Goal: Task Accomplishment & Management: Complete application form

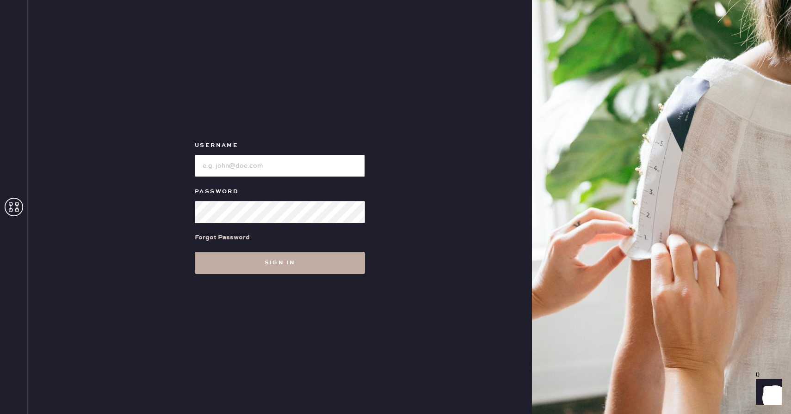
type input "reformationcherrycreek"
click at [240, 264] on button "Sign in" at bounding box center [280, 263] width 170 height 22
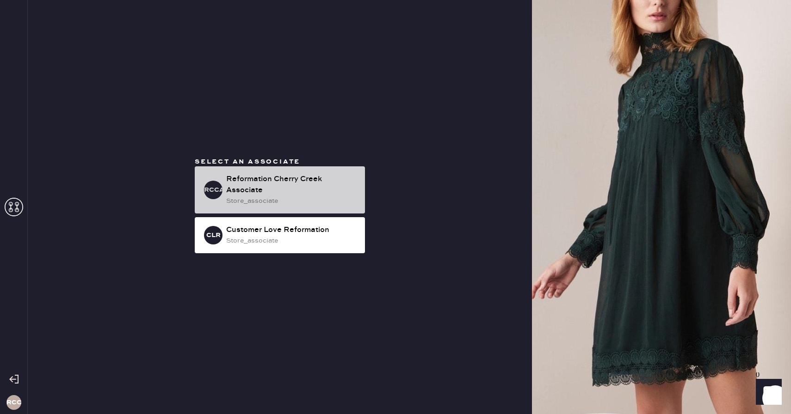
click at [274, 197] on div "store_associate" at bounding box center [291, 201] width 131 height 10
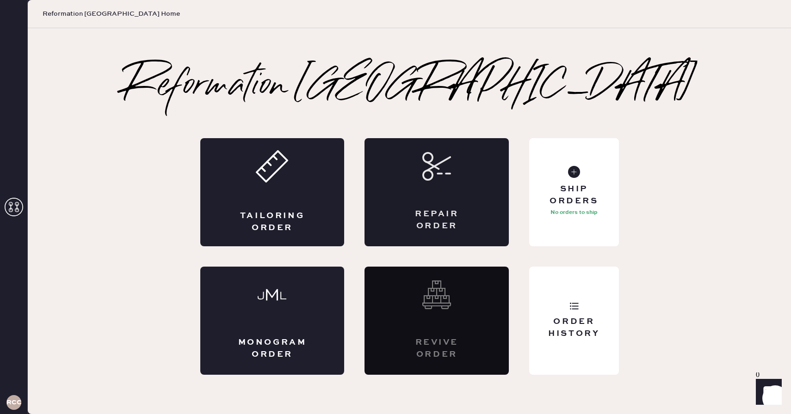
click at [421, 193] on div "Repair Order" at bounding box center [436, 192] width 144 height 108
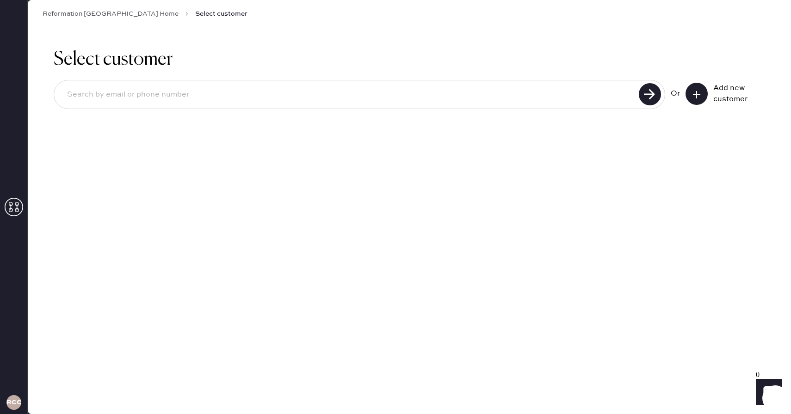
click at [573, 97] on input at bounding box center [348, 94] width 576 height 21
click at [699, 91] on icon at bounding box center [696, 94] width 9 height 9
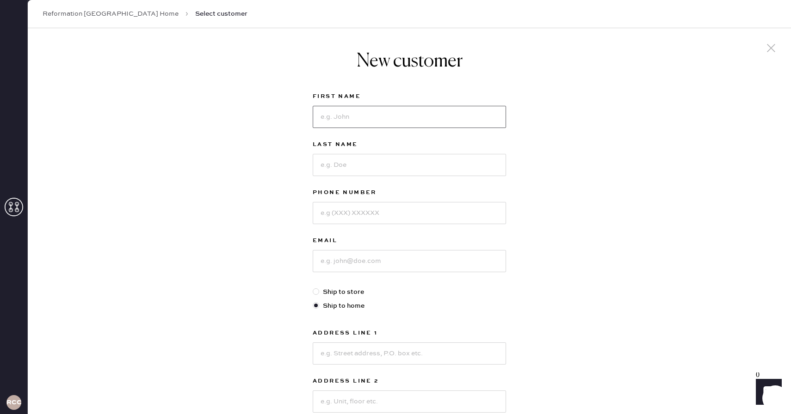
click at [350, 118] on input at bounding box center [409, 117] width 193 height 22
type input "[PERSON_NAME]"
click at [342, 162] on input at bounding box center [409, 165] width 193 height 22
type input "[PERSON_NAME]"
click at [342, 217] on input at bounding box center [409, 213] width 193 height 22
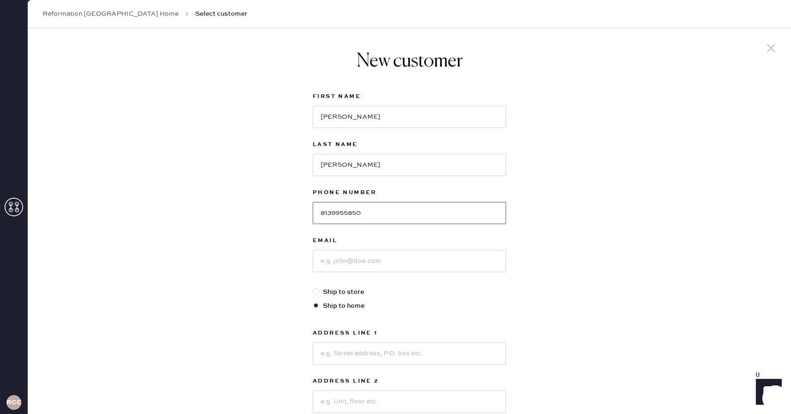
type input "8139955850"
click at [333, 265] on input at bounding box center [409, 261] width 193 height 22
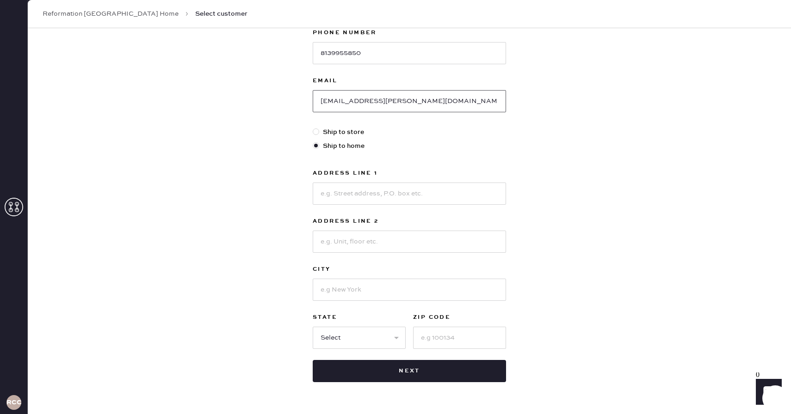
scroll to position [168, 0]
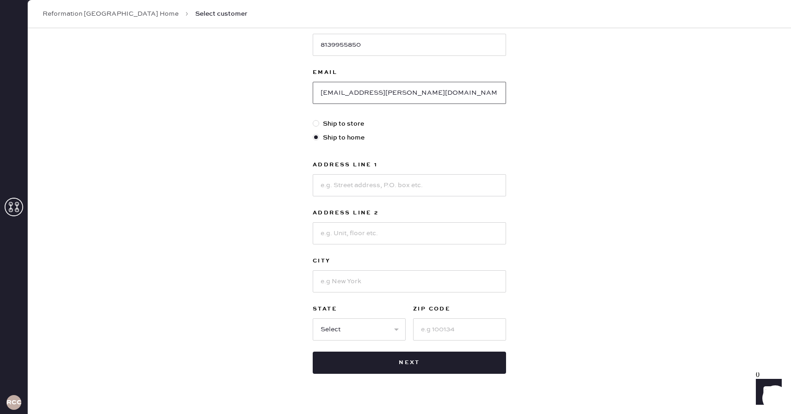
type input "[EMAIL_ADDRESS][PERSON_NAME][DOMAIN_NAME]"
click at [346, 190] on input at bounding box center [409, 185] width 193 height 22
type input "[STREET_ADDRESS]"
click at [353, 232] on input at bounding box center [409, 233] width 193 height 22
type input "Y"
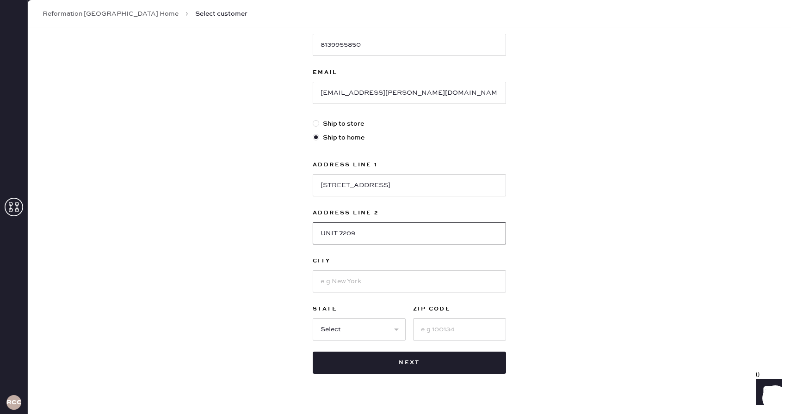
type input "UNIT 7209"
click at [348, 287] on input at bounding box center [409, 282] width 193 height 22
type input "ENGLEWOOD"
click at [344, 327] on select "Select AK AL AR AZ CA CO CT [GEOGRAPHIC_DATA] DE FL [GEOGRAPHIC_DATA] HI [GEOGR…" at bounding box center [359, 330] width 93 height 22
select select "CO"
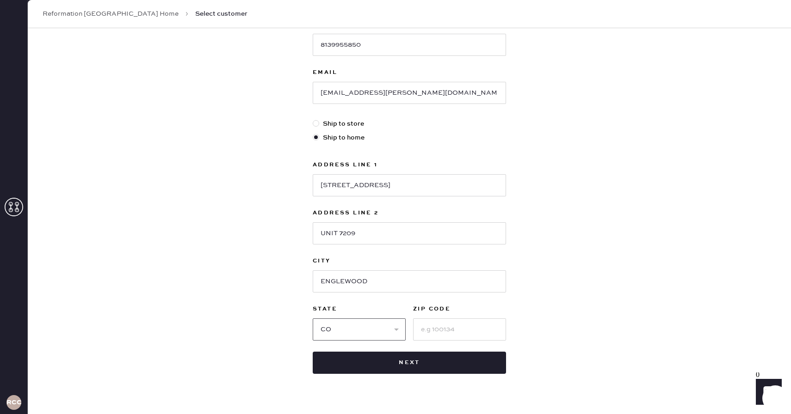
click at [313, 319] on select "Select AK AL AR AZ CA CO CT [GEOGRAPHIC_DATA] DE FL [GEOGRAPHIC_DATA] HI [GEOGR…" at bounding box center [359, 330] width 93 height 22
click at [447, 333] on input at bounding box center [459, 330] width 93 height 22
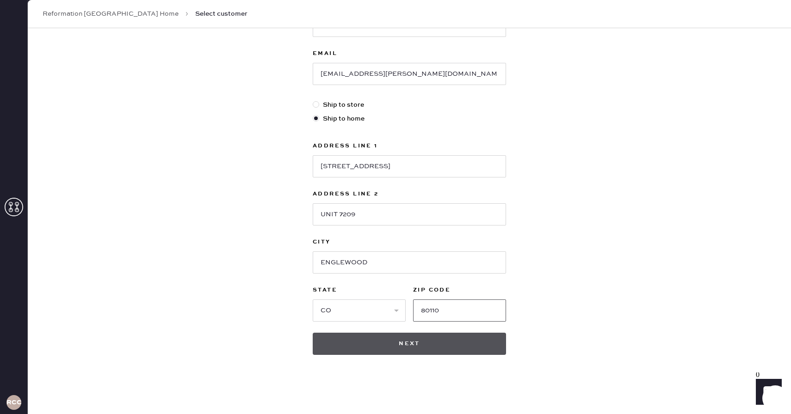
type input "80110"
click at [439, 346] on button "Next" at bounding box center [409, 344] width 193 height 22
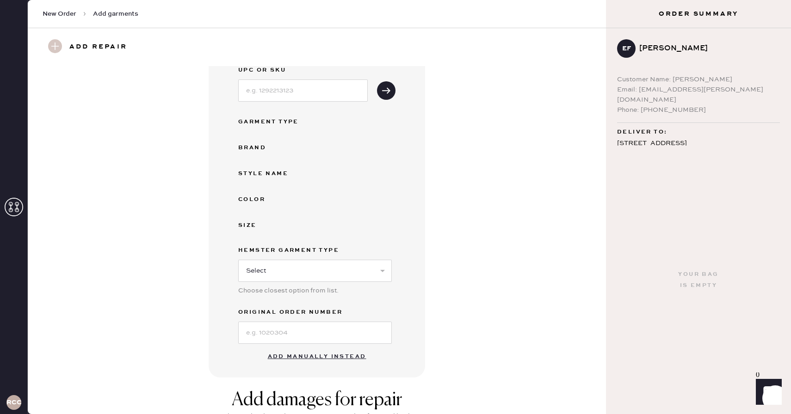
scroll to position [56, 0]
click at [335, 357] on button "Add manually instead" at bounding box center [317, 356] width 110 height 18
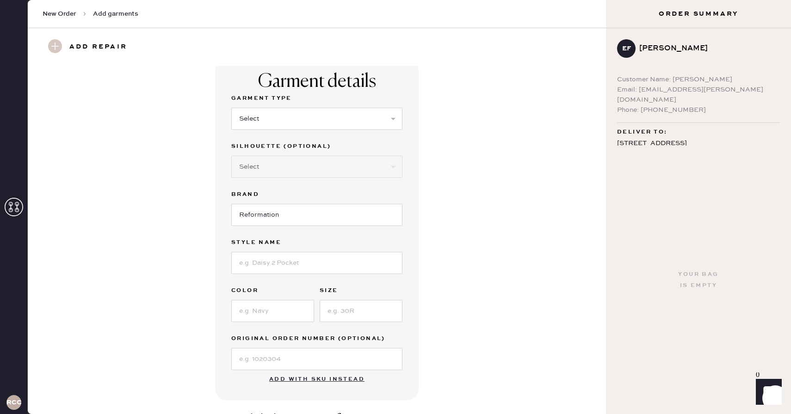
scroll to position [2, 0]
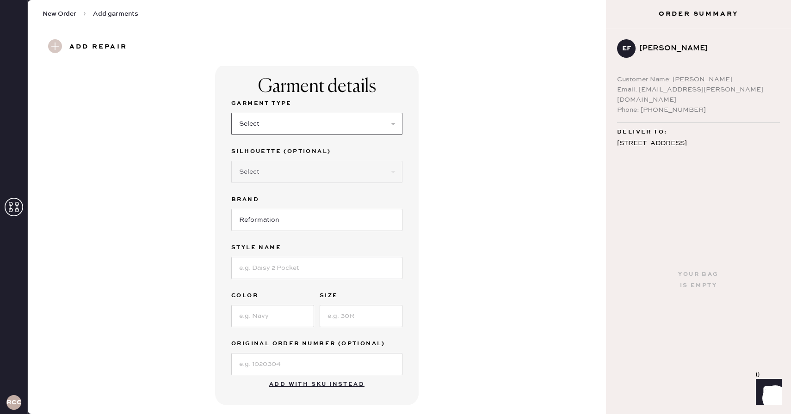
click at [291, 121] on select "Select Basic Skirt Jeans Leggings Pants Shorts Basic Sleeved Dress Basic Sleeve…" at bounding box center [316, 124] width 171 height 22
select select "6"
click at [231, 113] on select "Select Basic Skirt Jeans Leggings Pants Shorts Basic Sleeved Dress Basic Sleeve…" at bounding box center [316, 124] width 171 height 22
click at [270, 173] on select "Select Maxi Dress Midi Dress Mini Dress Other" at bounding box center [316, 172] width 171 height 22
select select "37"
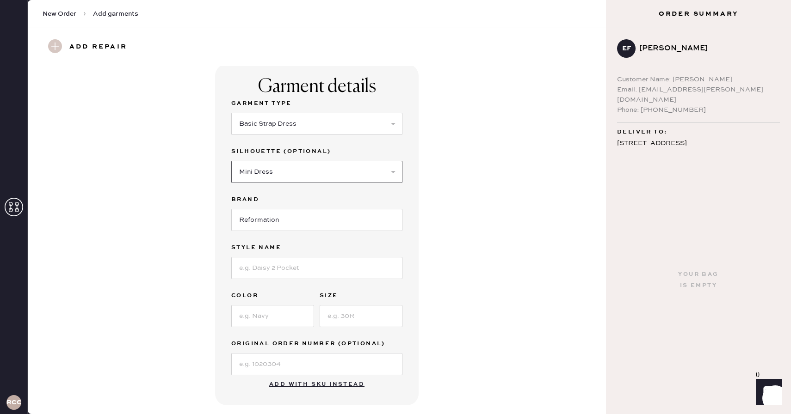
click at [231, 161] on select "Select Maxi Dress Midi Dress Mini Dress Other" at bounding box center [316, 172] width 171 height 22
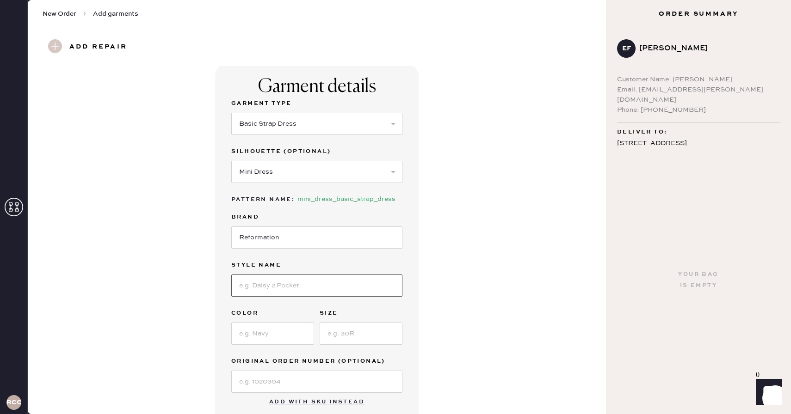
click at [265, 276] on input at bounding box center [316, 286] width 171 height 22
type input "AUBREE DRESS"
type input "ROJA"
type input "XS"
click at [286, 392] on input at bounding box center [316, 382] width 171 height 22
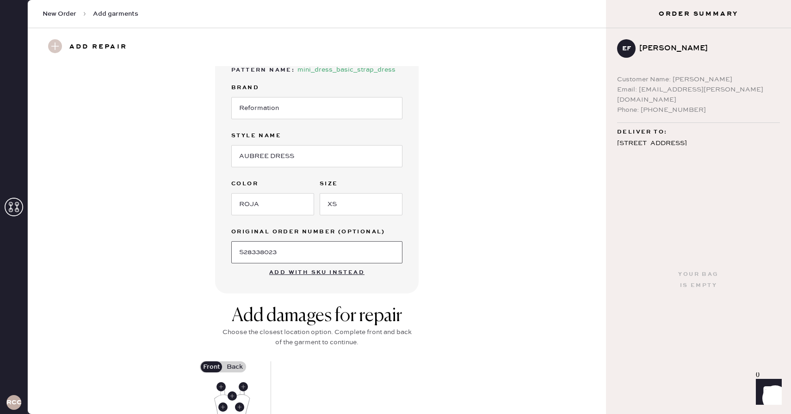
scroll to position [265, 0]
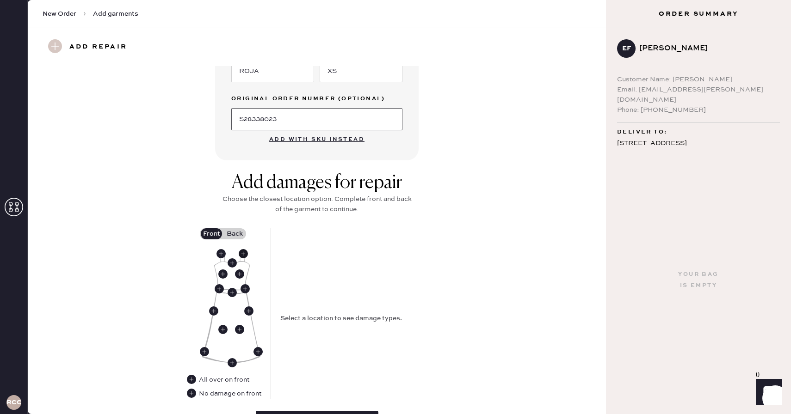
type input "S28338023"
click at [243, 255] on use at bounding box center [243, 253] width 9 height 9
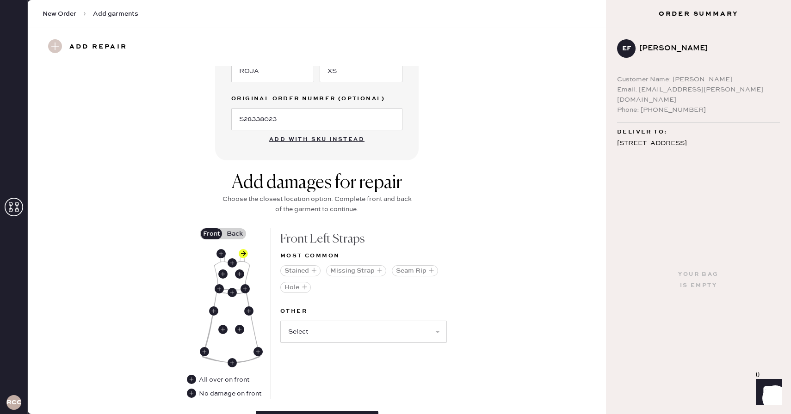
click at [233, 237] on label "Back" at bounding box center [234, 233] width 23 height 11
click at [234, 234] on input "Back" at bounding box center [234, 234] width 0 height 0
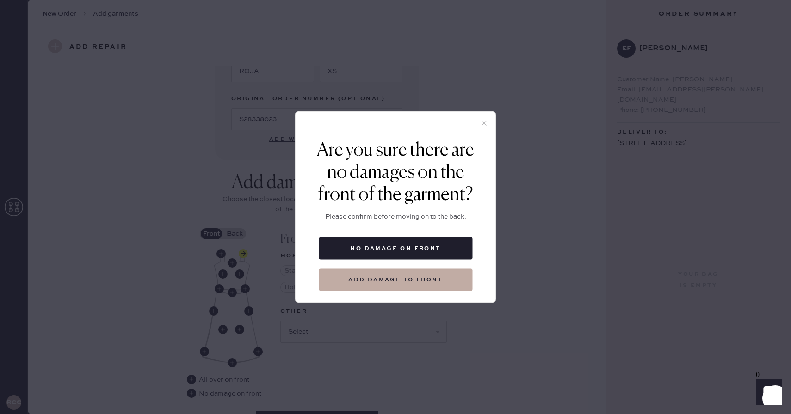
click at [485, 123] on icon at bounding box center [484, 123] width 8 height 8
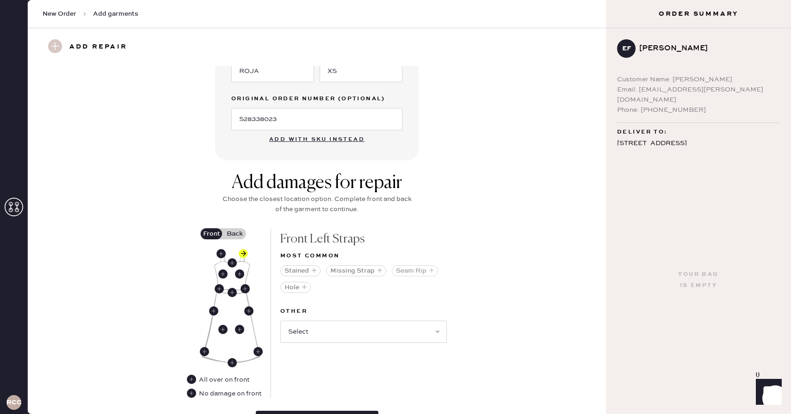
click at [416, 268] on button "Seam Rip" at bounding box center [415, 270] width 46 height 11
click at [341, 311] on select "Select Broken / Ripped Hem Broken Beads Broken Belt Loop Broken Button Broken C…" at bounding box center [363, 315] width 166 height 22
select select "1665"
click at [280, 304] on select "Select Broken / Ripped Hem Broken Beads Broken Belt Loop Broken Button Broken C…" at bounding box center [363, 315] width 166 height 22
select select
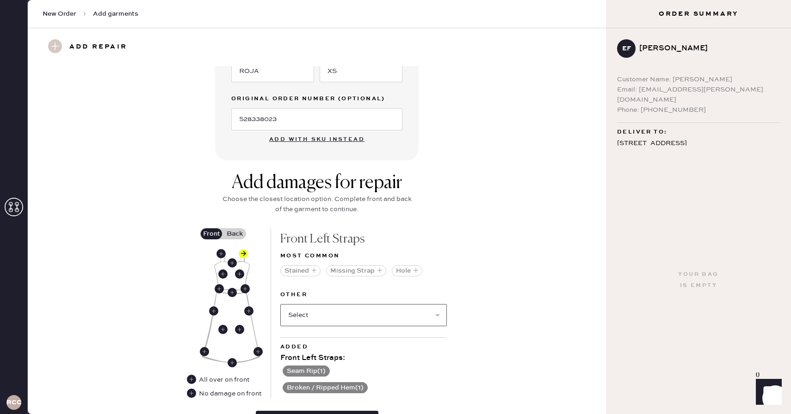
scroll to position [324, 0]
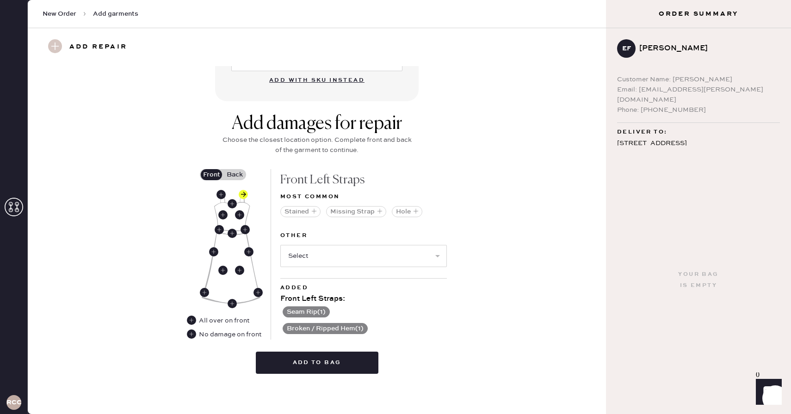
click at [236, 172] on label "Back" at bounding box center [234, 174] width 23 height 11
click at [234, 175] on input "Back" at bounding box center [234, 175] width 0 height 0
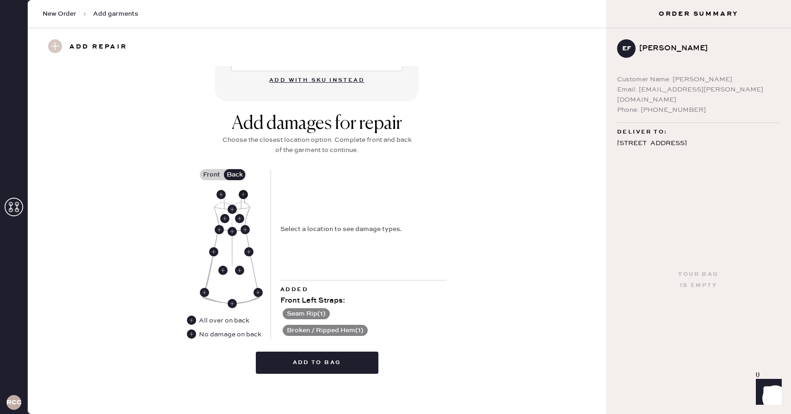
click at [240, 193] on use at bounding box center [243, 194] width 9 height 9
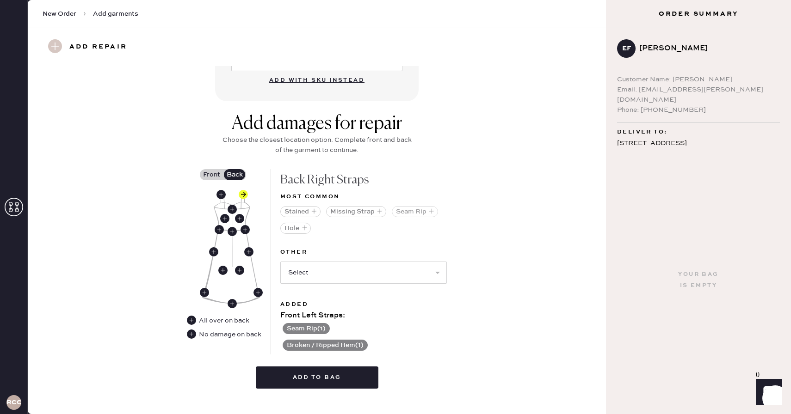
click at [410, 215] on button "Seam Rip" at bounding box center [415, 211] width 46 height 11
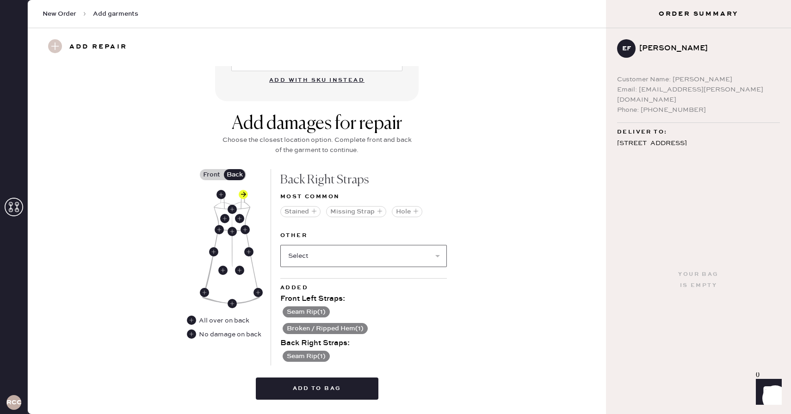
click at [367, 260] on select "Select Broken / Ripped Hem Broken Beads Broken Belt Loop Broken Button Broken C…" at bounding box center [363, 256] width 166 height 22
select select "1665"
click at [280, 245] on select "Select Broken / Ripped Hem Broken Beads Broken Belt Loop Broken Button Broken C…" at bounding box center [363, 256] width 166 height 22
select select
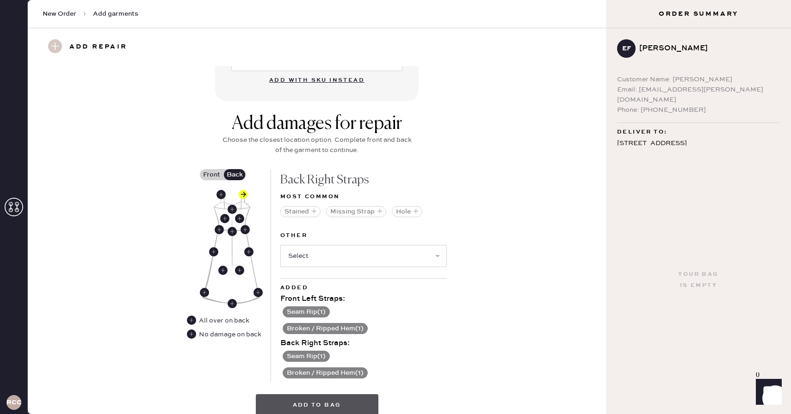
click at [322, 399] on button "Add to bag" at bounding box center [317, 405] width 123 height 22
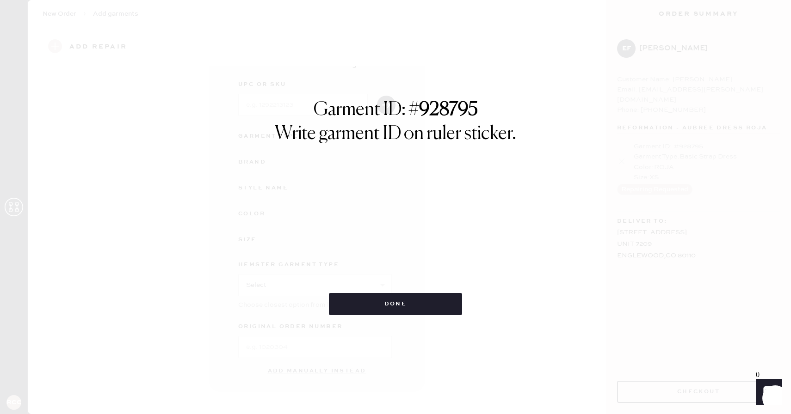
scroll to position [41, 0]
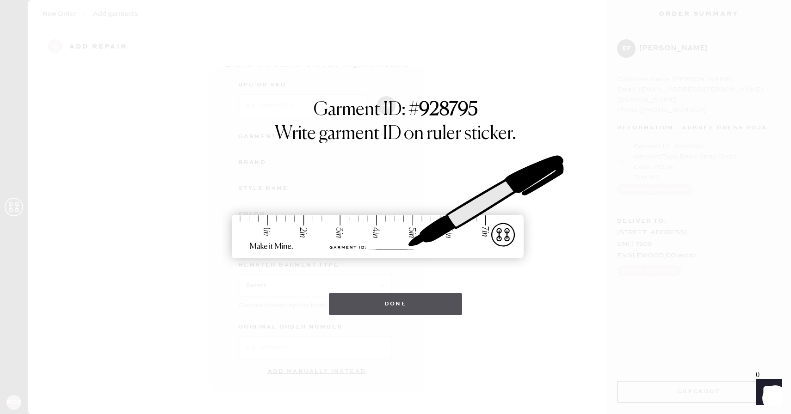
click at [399, 302] on button "Done" at bounding box center [396, 304] width 134 height 22
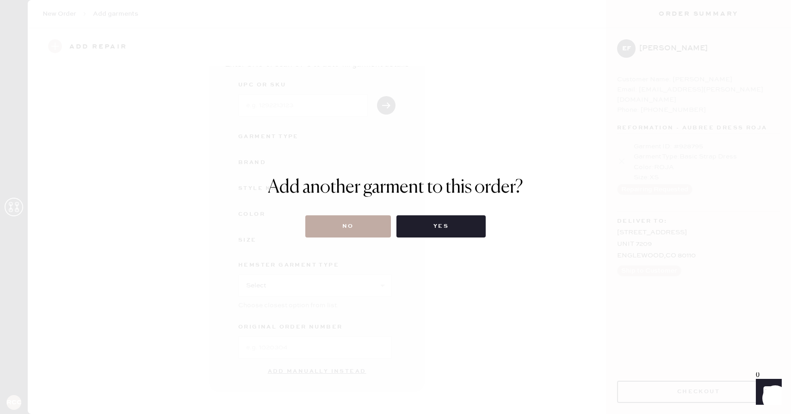
click at [334, 226] on button "No" at bounding box center [348, 226] width 86 height 22
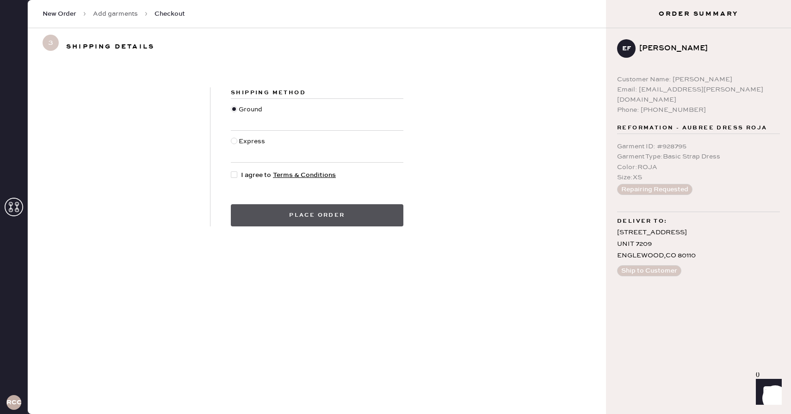
click at [300, 215] on button "Place order" at bounding box center [317, 215] width 172 height 22
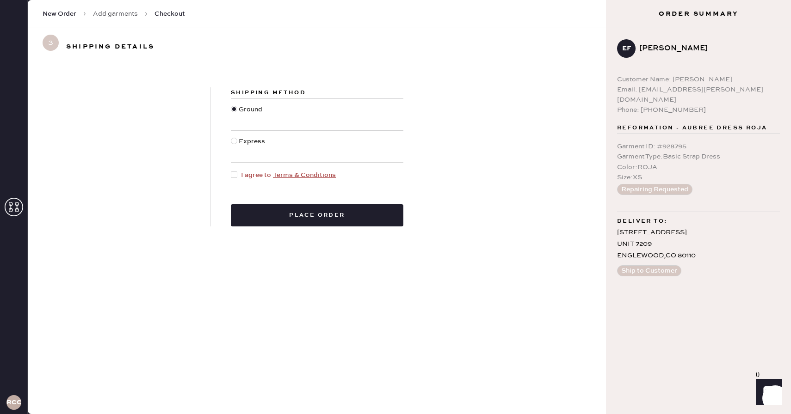
click at [240, 172] on div at bounding box center [236, 175] width 10 height 10
click at [231, 171] on input "I agree to Terms & Conditions" at bounding box center [231, 170] width 0 height 0
checkbox input "true"
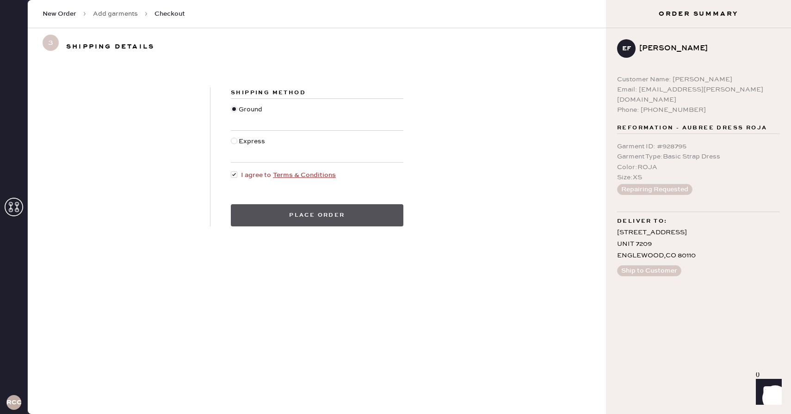
click at [266, 207] on button "Place order" at bounding box center [317, 215] width 172 height 22
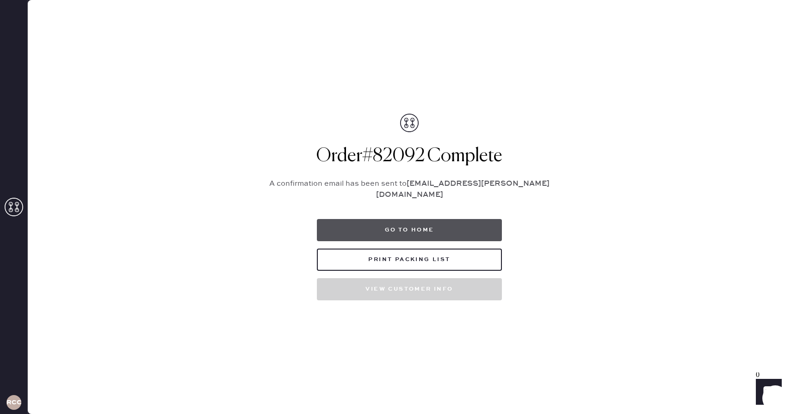
click at [400, 222] on button "Go to home" at bounding box center [409, 230] width 185 height 22
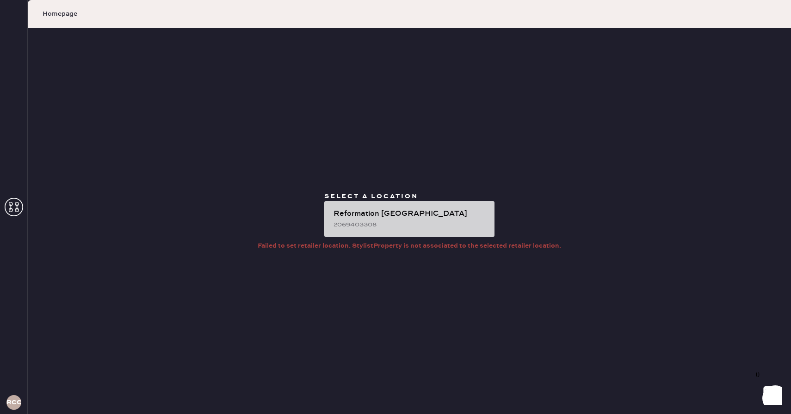
click at [395, 213] on div "Reformation [GEOGRAPHIC_DATA]" at bounding box center [410, 214] width 154 height 11
click at [408, 222] on div "2069403308" at bounding box center [410, 225] width 154 height 10
click at [367, 211] on div "Reformation [GEOGRAPHIC_DATA]" at bounding box center [410, 214] width 154 height 11
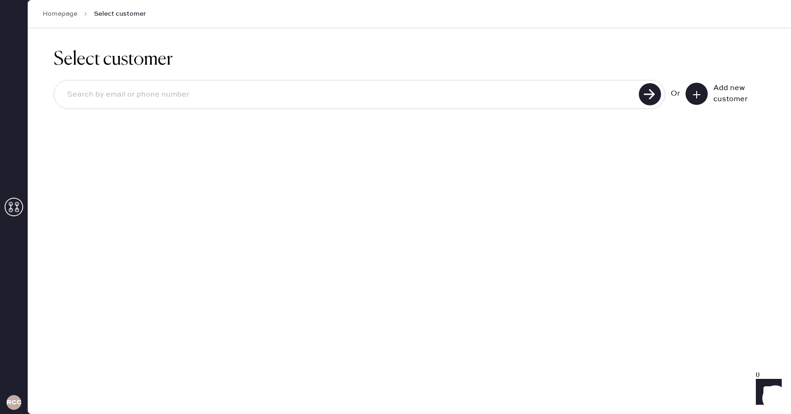
click at [698, 90] on icon at bounding box center [696, 94] width 9 height 9
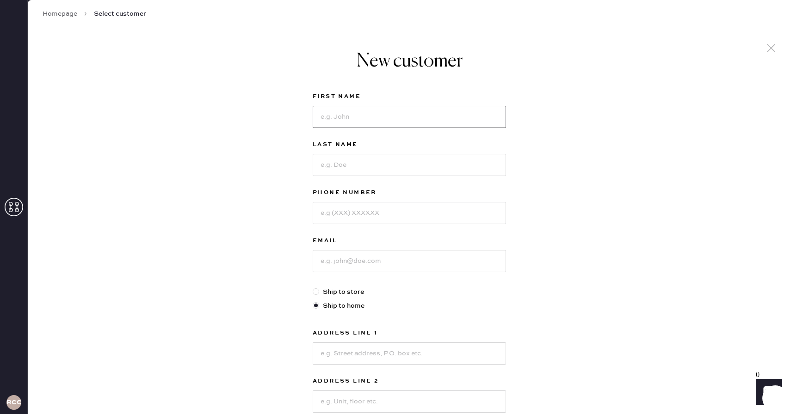
click at [348, 121] on input at bounding box center [409, 117] width 193 height 22
type input "ABBY"
type input "[PERSON_NAME]"
type input "2087718975"
click at [343, 264] on input at bounding box center [409, 261] width 193 height 22
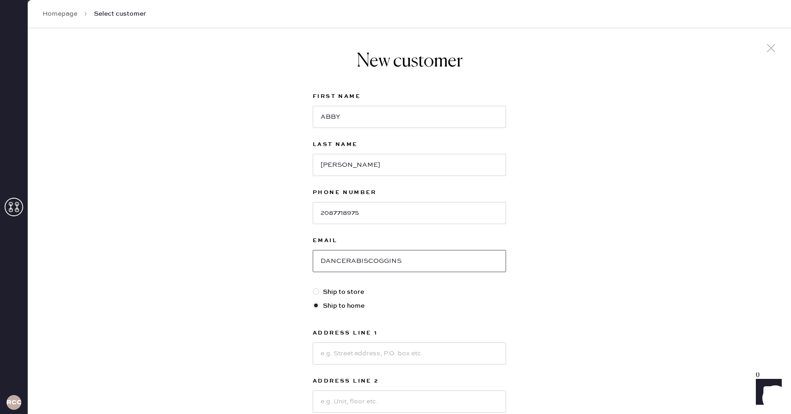
type input "DANCERABISCOGGINS"
click at [352, 109] on input "ABBY" at bounding box center [409, 117] width 193 height 22
click at [347, 111] on input "ABBY" at bounding box center [409, 117] width 193 height 22
click at [340, 115] on input "ABBY" at bounding box center [409, 117] width 193 height 22
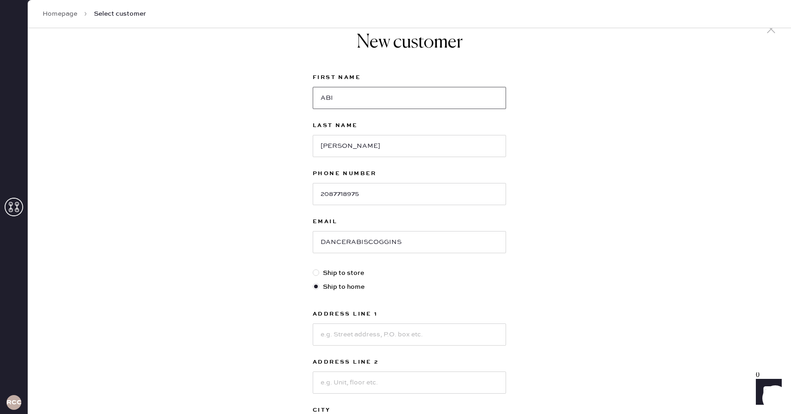
scroll to position [21, 0]
type input "ABI"
click at [410, 243] on input "DANCERABISCOGGINS" at bounding box center [409, 240] width 193 height 22
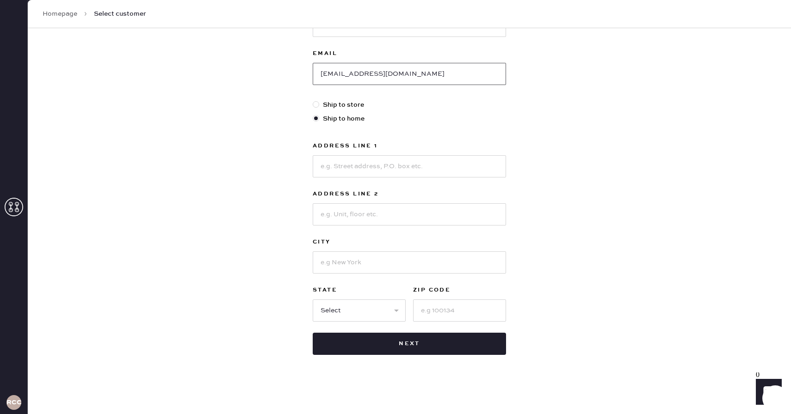
type input "DANCERABISCOGGINS@GMAIL.COM"
click at [346, 164] on input at bounding box center [409, 166] width 193 height 22
type input "1101 S BROAD STREET"
click at [375, 263] on input at bounding box center [409, 263] width 193 height 22
type input "PHILIDELPHIA"
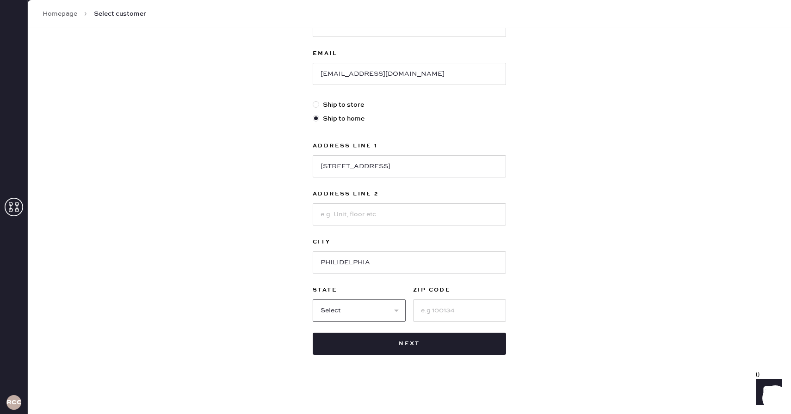
click at [348, 307] on select "Select AK AL AR AZ CA CO CT [GEOGRAPHIC_DATA] DE FL [GEOGRAPHIC_DATA] HI [GEOGR…" at bounding box center [359, 311] width 93 height 22
select select "CO"
click at [313, 300] on select "Select AK AL AR AZ CA CO CT [GEOGRAPHIC_DATA] DE FL [GEOGRAPHIC_DATA] HI [GEOGR…" at bounding box center [359, 311] width 93 height 22
click at [450, 314] on input at bounding box center [459, 311] width 93 height 22
click at [342, 215] on input at bounding box center [409, 214] width 193 height 22
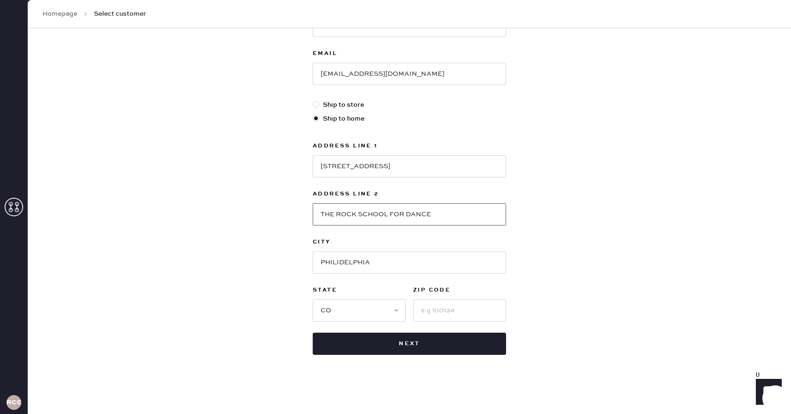
type input "THE ROCK SCHOOL FOR DANCE"
click at [447, 303] on input at bounding box center [459, 311] width 93 height 22
click at [359, 312] on select "Select AK AL AR AZ CA CO CT [GEOGRAPHIC_DATA] DE FL [GEOGRAPHIC_DATA] HI [GEOGR…" at bounding box center [359, 311] width 93 height 22
select select "PA"
click at [313, 300] on select "Select AK AL AR AZ CA CO CT [GEOGRAPHIC_DATA] DE FL [GEOGRAPHIC_DATA] HI [GEOGR…" at bounding box center [359, 311] width 93 height 22
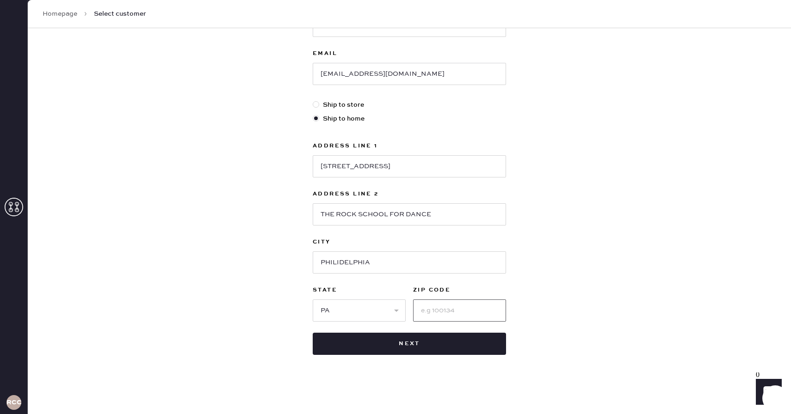
click at [451, 306] on input at bounding box center [459, 311] width 93 height 22
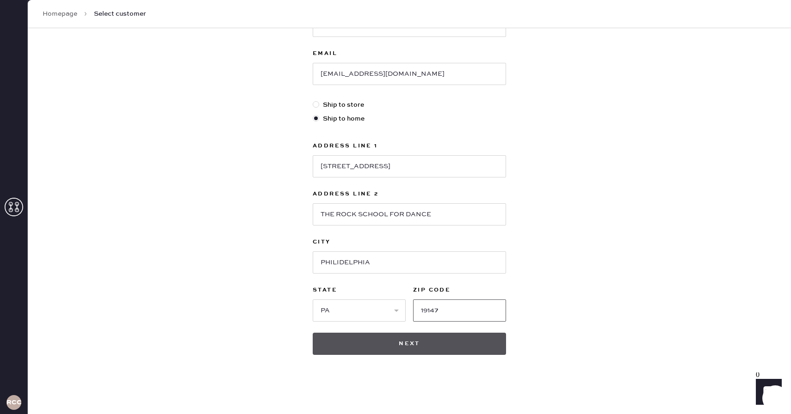
type input "19147"
click at [423, 343] on button "Next" at bounding box center [409, 344] width 193 height 22
click at [388, 336] on button "Next" at bounding box center [409, 344] width 193 height 22
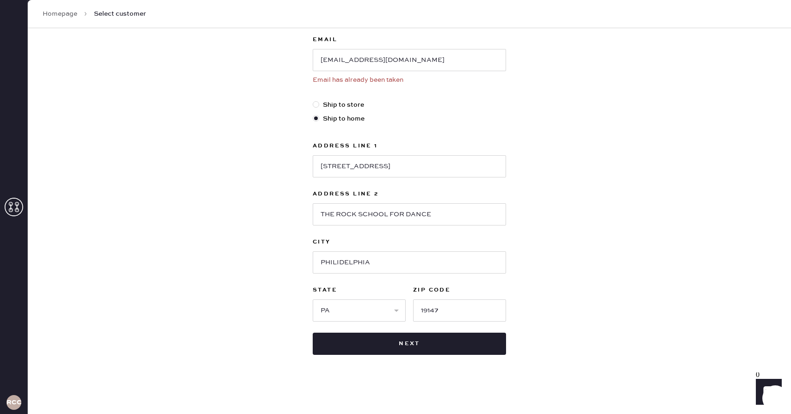
scroll to position [0, 0]
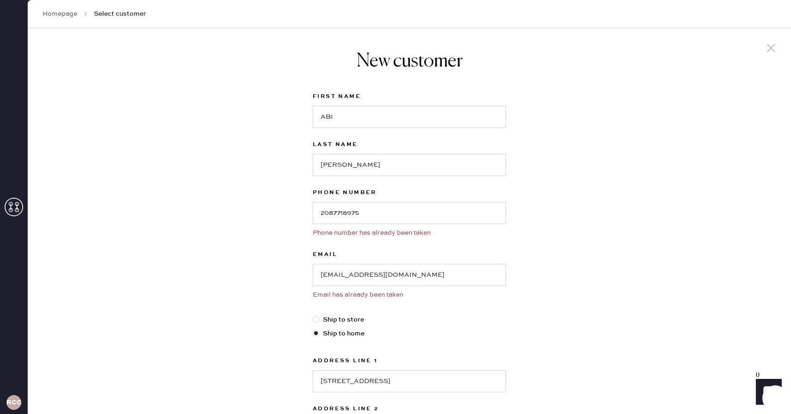
click at [769, 47] on use at bounding box center [771, 48] width 8 height 8
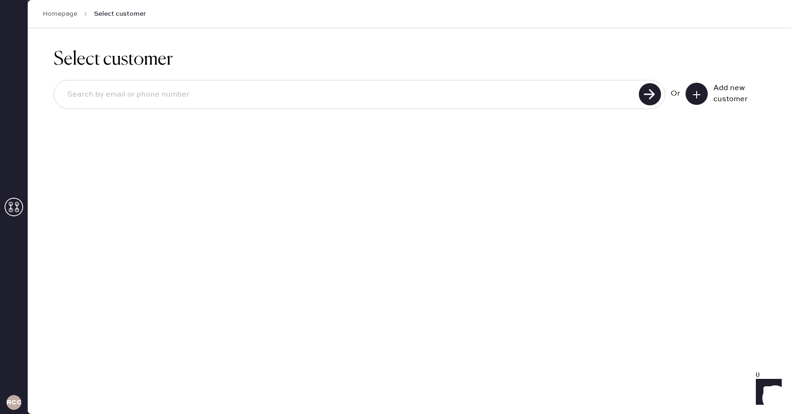
click at [331, 94] on input at bounding box center [348, 94] width 576 height 21
type input "2087718975"
click at [643, 99] on use at bounding box center [650, 94] width 22 height 22
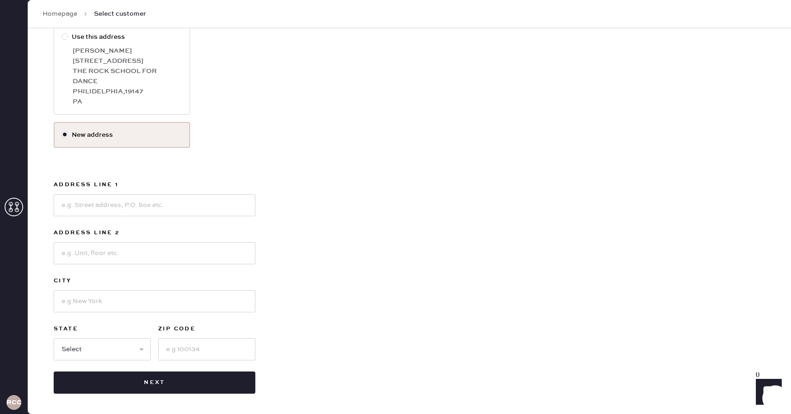
scroll to position [86, 0]
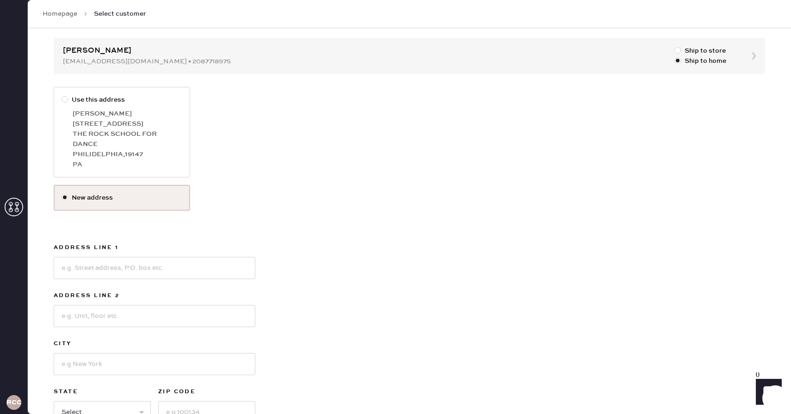
click at [92, 122] on div "1101 S BROAD STREET" at bounding box center [128, 124] width 110 height 10
click at [62, 95] on input "Use this address" at bounding box center [62, 95] width 0 height 0
radio input "true"
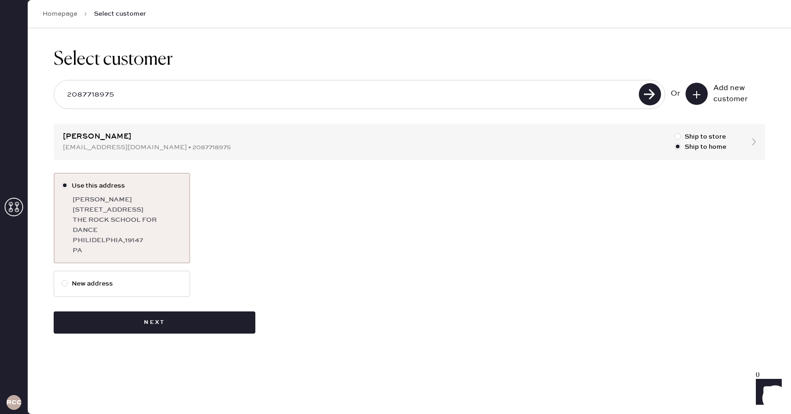
scroll to position [0, 0]
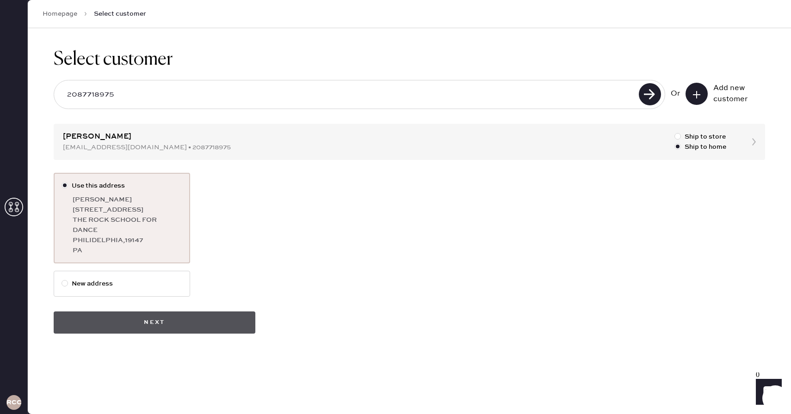
click at [181, 319] on button "Next" at bounding box center [155, 323] width 202 height 22
click at [127, 316] on button "Next" at bounding box center [155, 323] width 202 height 22
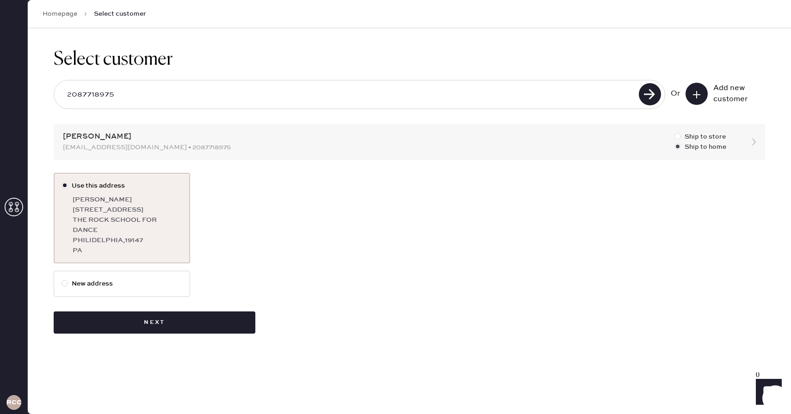
click at [719, 147] on label "Ship to home" at bounding box center [700, 147] width 52 height 10
click at [675, 142] on input "Ship to home" at bounding box center [674, 142] width 0 height 0
click at [746, 139] on div "Select customer 2087718975 Or Add new customer ABI SCOGGINS dancerabiscoggins@g…" at bounding box center [409, 191] width 763 height 326
click at [756, 142] on div "Select customer 2087718975 Or Add new customer ABI SCOGGINS dancerabiscoggins@g…" at bounding box center [409, 191] width 763 height 326
click at [119, 281] on label "New address" at bounding box center [122, 284] width 121 height 10
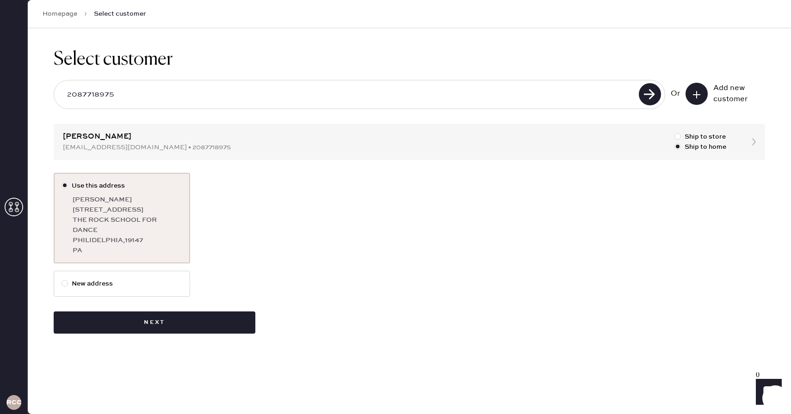
click at [62, 279] on input "New address" at bounding box center [62, 279] width 0 height 0
radio input "true"
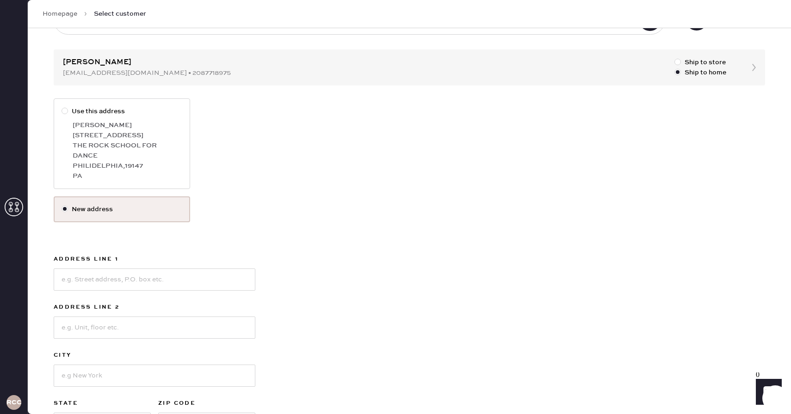
scroll to position [87, 0]
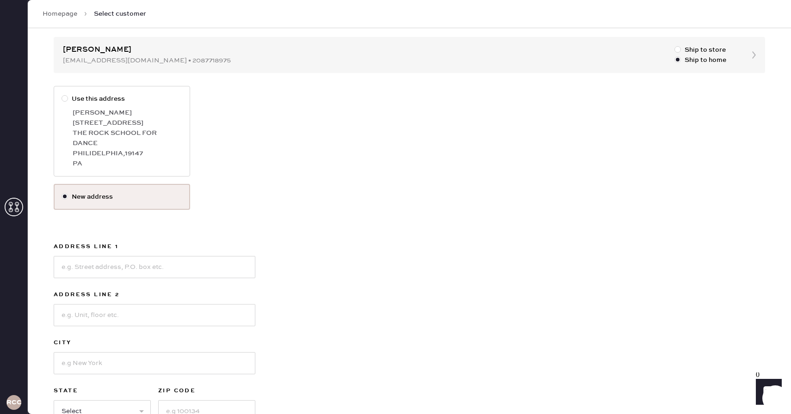
click at [134, 109] on div "ABI SCOGGINS" at bounding box center [128, 113] width 110 height 10
click at [62, 94] on input "Use this address" at bounding box center [62, 94] width 0 height 0
radio input "true"
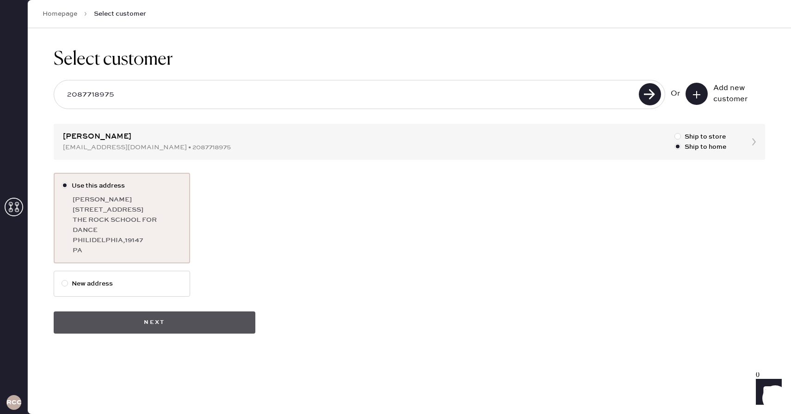
click at [205, 315] on button "Next" at bounding box center [155, 323] width 202 height 22
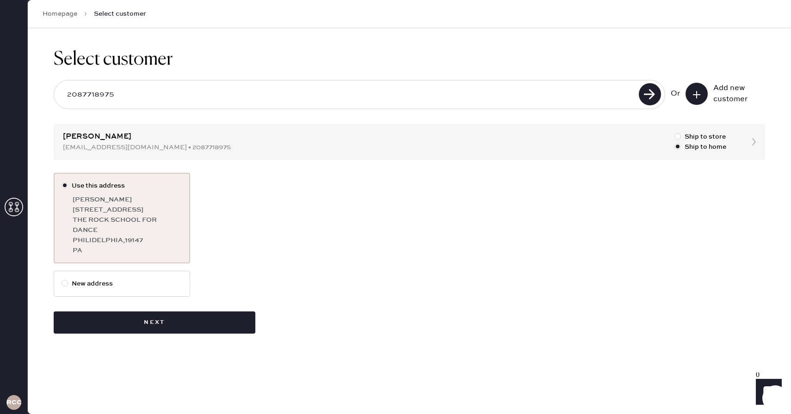
click at [104, 279] on label "New address" at bounding box center [122, 284] width 121 height 10
click at [62, 279] on input "New address" at bounding box center [62, 279] width 0 height 0
radio input "true"
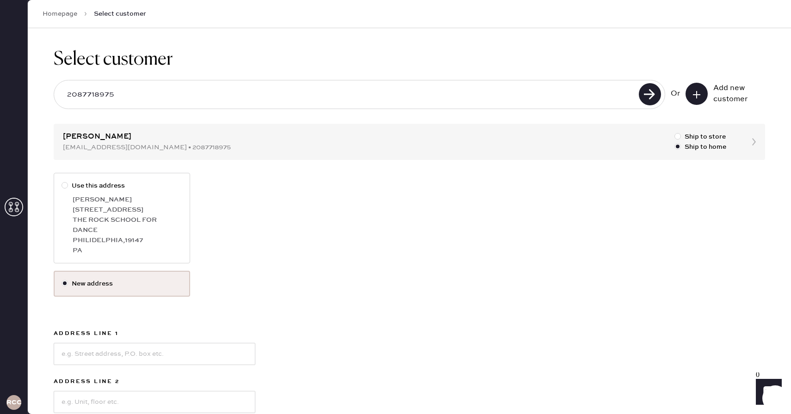
scroll to position [37, 0]
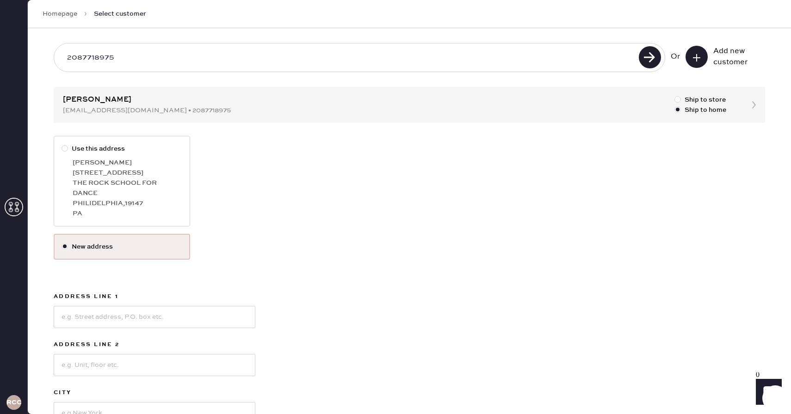
drag, startPoint x: 152, startPoint y: 173, endPoint x: 70, endPoint y: 159, distance: 83.1
click at [70, 159] on label "Use this address ABI SCOGGINS 1101 S BROAD STREET THE ROCK SCHOOL FOR DANCE PHI…" at bounding box center [122, 181] width 136 height 91
click at [118, 155] on label "Use this address ABI SCOGGINS 1101 S BROAD STREET THE ROCK SCHOOL FOR DANCE PHI…" at bounding box center [122, 181] width 136 height 91
click at [62, 144] on input "Use this address" at bounding box center [62, 144] width 0 height 0
radio input "true"
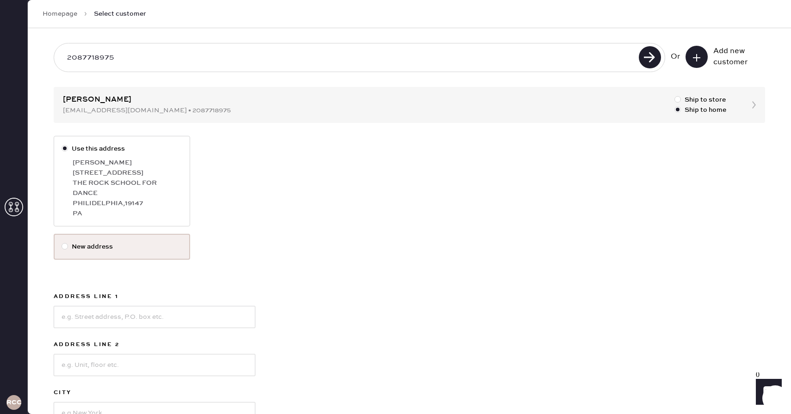
scroll to position [0, 0]
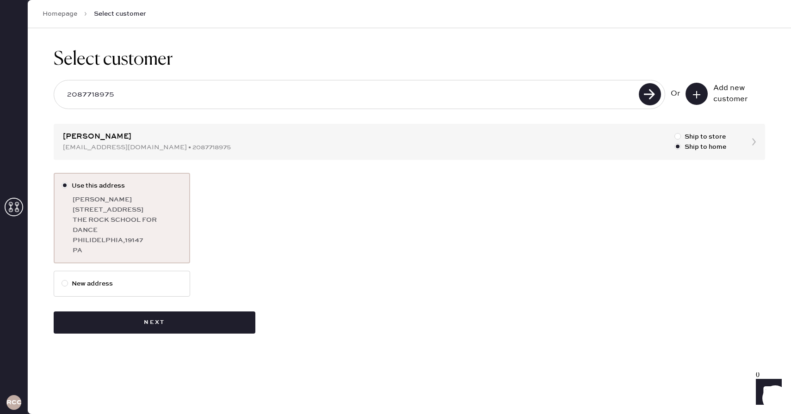
drag, startPoint x: 152, startPoint y: 210, endPoint x: 62, endPoint y: 208, distance: 90.2
click at [62, 208] on label "Use this address ABI SCOGGINS 1101 S BROAD STREET THE ROCK SCHOOL FOR DANCE PHI…" at bounding box center [122, 218] width 136 height 91
copy div "1101 S BROAD STREET"
click at [140, 282] on label "New address" at bounding box center [122, 284] width 121 height 10
click at [62, 279] on input "New address" at bounding box center [62, 279] width 0 height 0
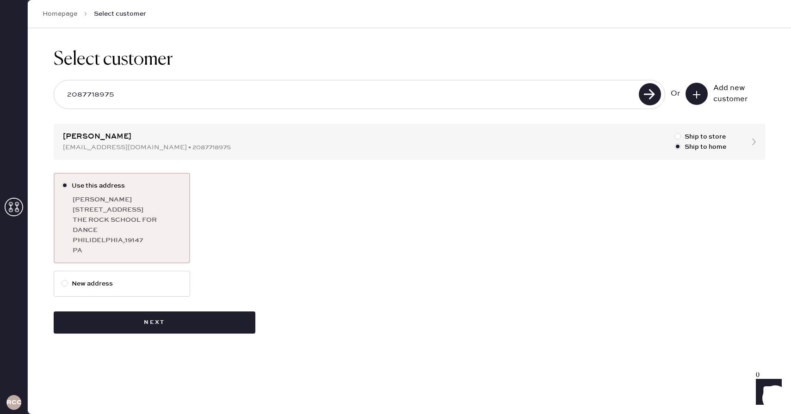
radio input "true"
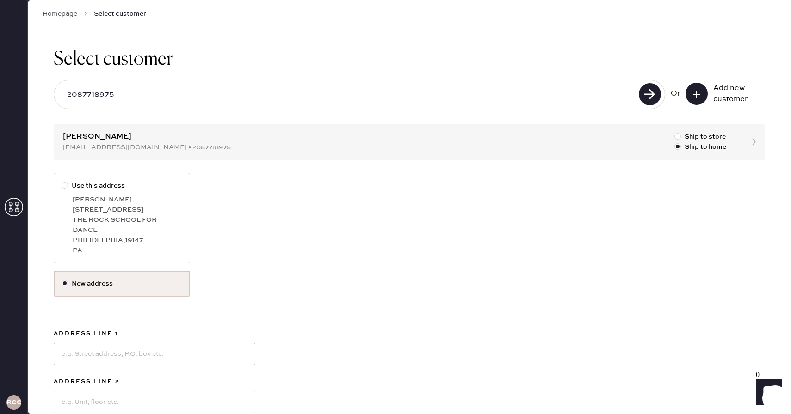
click at [122, 359] on input at bounding box center [155, 354] width 202 height 22
paste input "1101 S BROAD STREET"
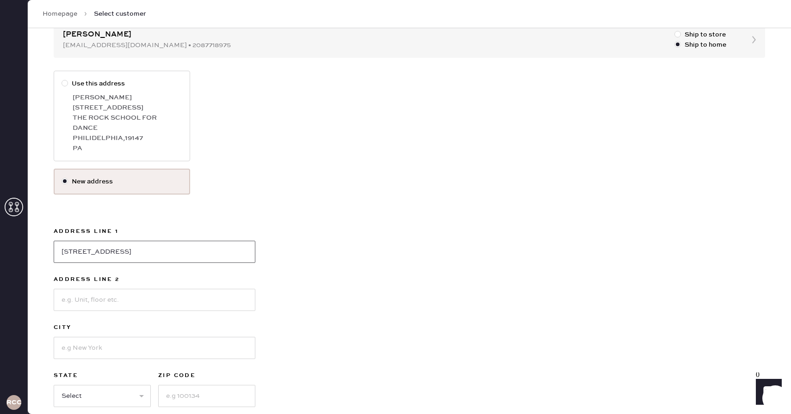
scroll to position [121, 0]
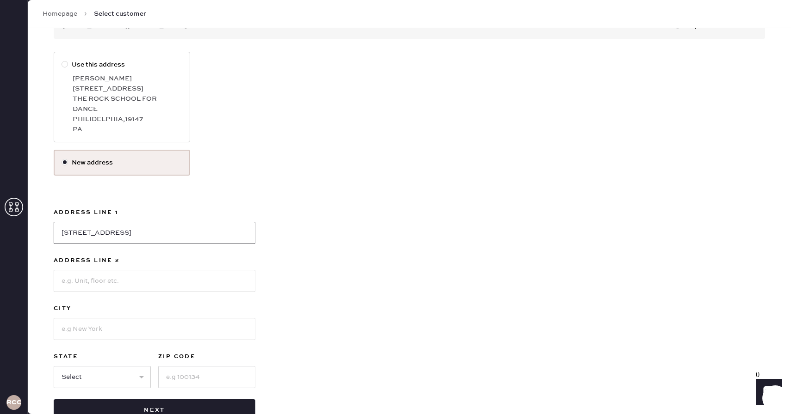
type input "1101 S BROAD STREET"
click at [128, 337] on input at bounding box center [155, 329] width 202 height 22
type input "PHILIDELPHIA"
click at [105, 375] on select "Select AK AL AR AZ CA CO CT [GEOGRAPHIC_DATA] DE FL [GEOGRAPHIC_DATA] HI [GEOGR…" at bounding box center [102, 377] width 97 height 22
select select "PA"
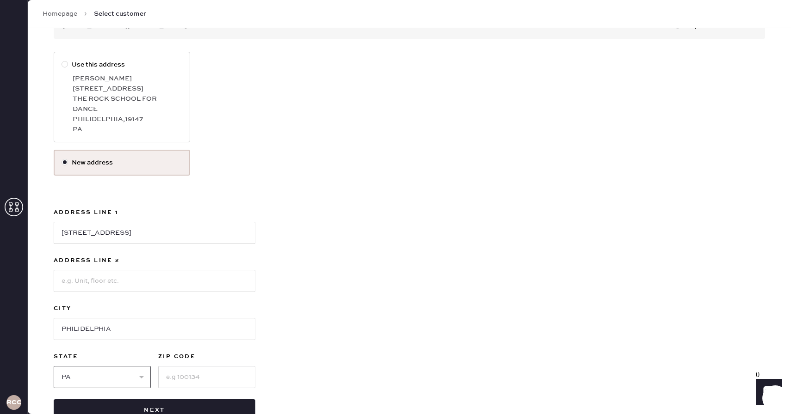
click at [54, 366] on select "Select AK AL AR AZ CA CO CT [GEOGRAPHIC_DATA] DE FL [GEOGRAPHIC_DATA] HI [GEOGR…" at bounding box center [102, 377] width 97 height 22
click at [203, 382] on input at bounding box center [206, 377] width 97 height 22
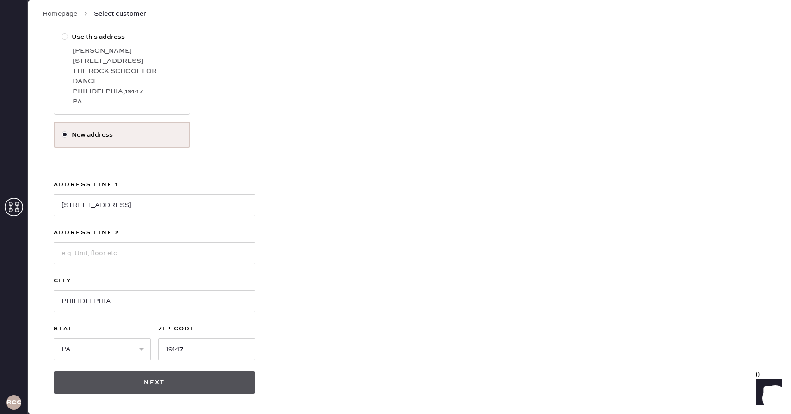
click at [203, 389] on button "Next" at bounding box center [155, 383] width 202 height 22
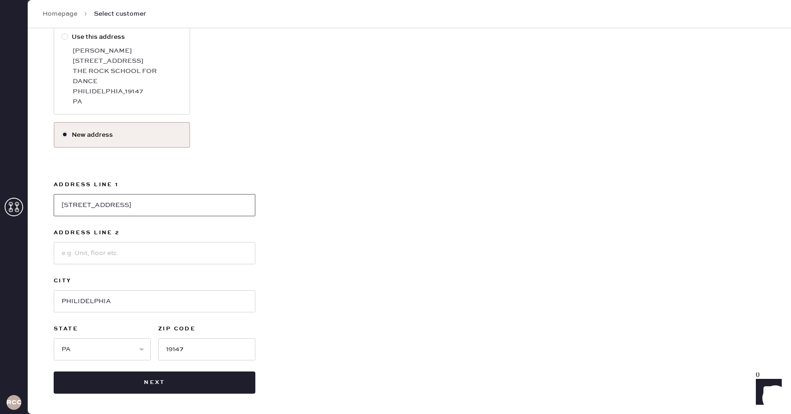
click at [160, 202] on input "1101 S BROAD STREET" at bounding box center [155, 205] width 202 height 22
drag, startPoint x: 220, startPoint y: 206, endPoint x: 156, endPoint y: 197, distance: 64.0
click at [220, 206] on input "1101 S BROAD STREET" at bounding box center [155, 205] width 202 height 22
drag, startPoint x: 156, startPoint y: 198, endPoint x: 62, endPoint y: 197, distance: 93.9
click at [62, 197] on input "1101 S BROAD STREET" at bounding box center [155, 205] width 202 height 22
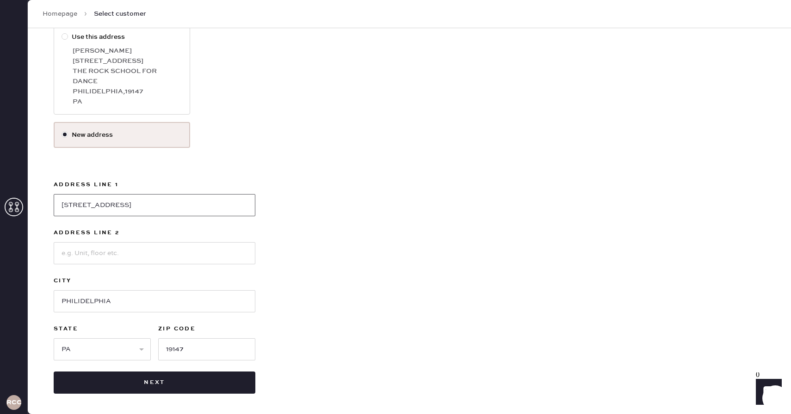
drag, startPoint x: 139, startPoint y: 199, endPoint x: 46, endPoint y: 198, distance: 93.0
click at [46, 198] on div "Select customer 2087718975 Or Add new customer ABI SCOGGINS dancerabiscoggins@g…" at bounding box center [409, 146] width 763 height 535
click at [221, 347] on input "19147" at bounding box center [206, 350] width 97 height 22
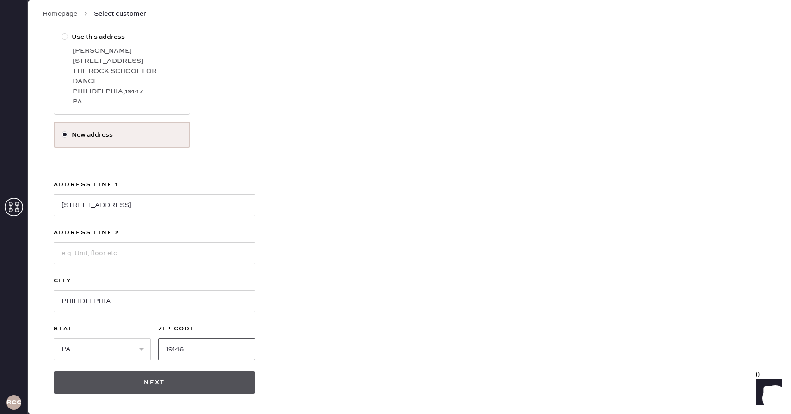
type input "19146"
click at [204, 388] on button "Next" at bounding box center [155, 383] width 202 height 22
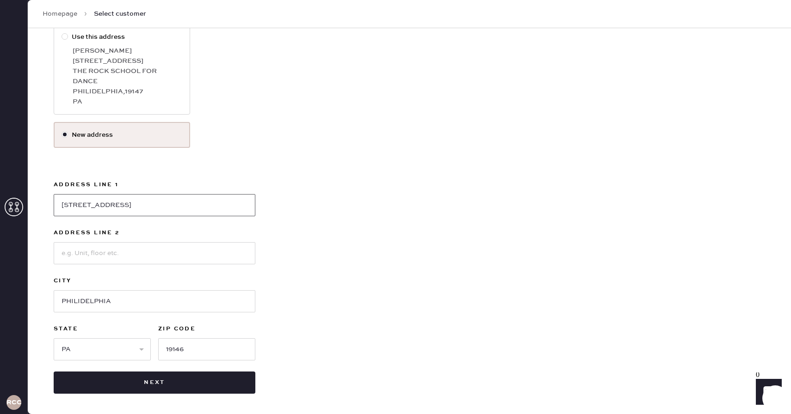
drag, startPoint x: 149, startPoint y: 199, endPoint x: 56, endPoint y: 199, distance: 93.0
click at [56, 199] on input "1101 S BROAD STREET" at bounding box center [155, 205] width 202 height 22
drag, startPoint x: 146, startPoint y: 204, endPoint x: 37, endPoint y: 205, distance: 109.1
click at [37, 205] on div "Select customer 2087718975 Or Add new customer ABI SCOGGINS dancerabiscoggins@g…" at bounding box center [409, 146] width 763 height 535
type input "701 W GARDEN AVE"
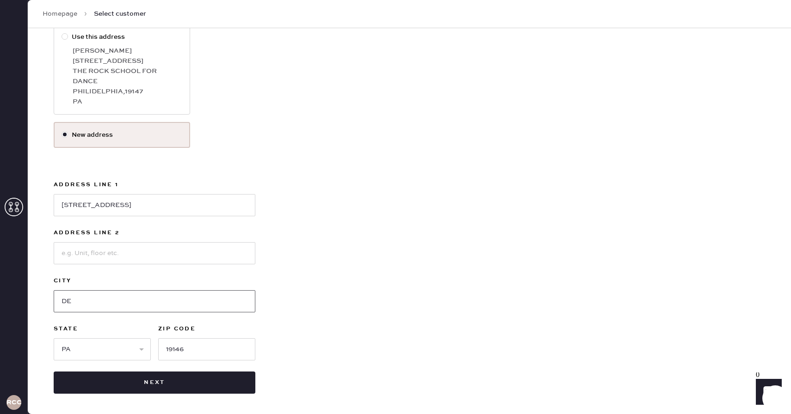
type input "D"
type input "Q"
type input "COEUR D ALENE"
click at [114, 345] on select "Select AK AL AR AZ CA CO CT [GEOGRAPHIC_DATA] DE FL [GEOGRAPHIC_DATA] HI [GEOGR…" at bounding box center [102, 350] width 97 height 22
select select "ID"
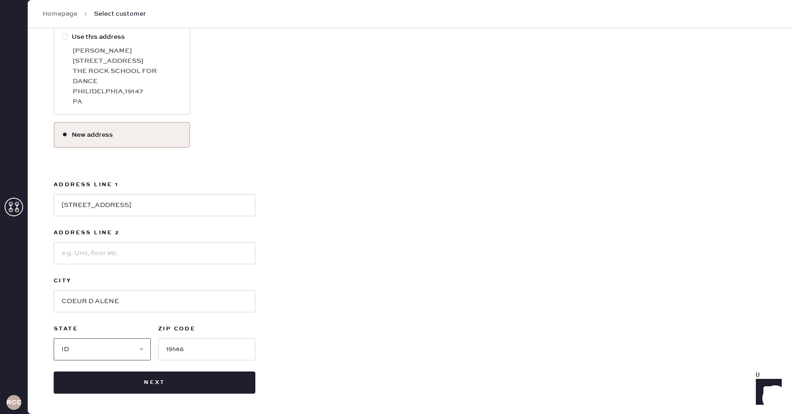
click at [54, 339] on select "Select AK AL AR AZ CA CO CT [GEOGRAPHIC_DATA] DE FL [GEOGRAPHIC_DATA] HI [GEOGR…" at bounding box center [102, 350] width 97 height 22
drag, startPoint x: 214, startPoint y: 349, endPoint x: 161, endPoint y: 349, distance: 53.2
click at [161, 349] on input "19146" at bounding box center [206, 350] width 97 height 22
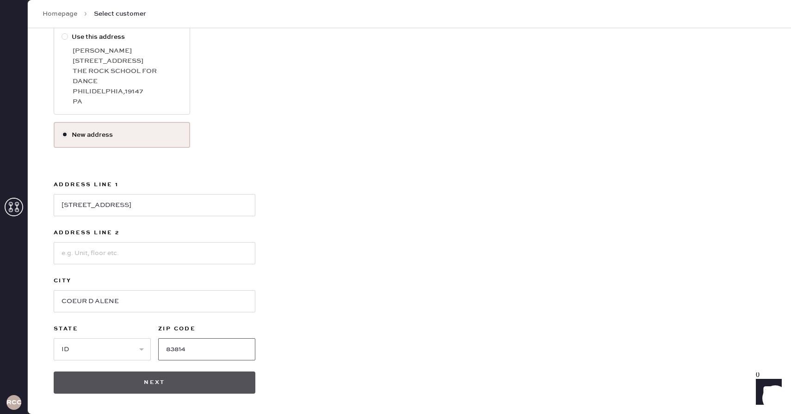
type input "83814"
click at [125, 385] on button "Next" at bounding box center [155, 383] width 202 height 22
click at [146, 376] on button "Next" at bounding box center [155, 383] width 202 height 22
click at [189, 386] on button "Next" at bounding box center [155, 383] width 202 height 22
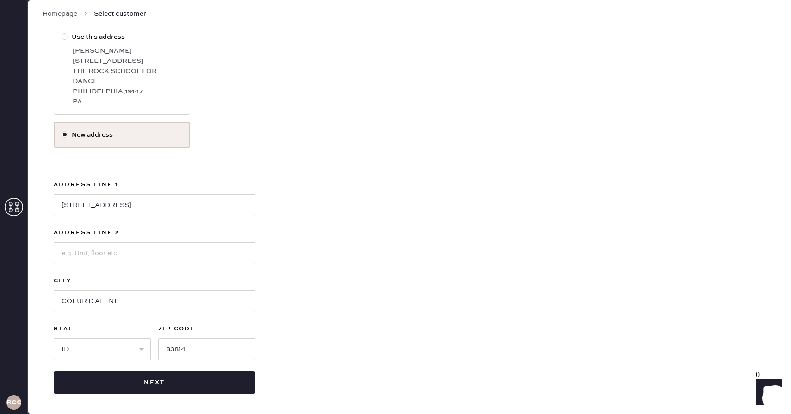
click at [319, 290] on div "Use this address ABI SCOGGINS 1101 S BROAD STREET THE ROCK SCHOOL FOR DANCE PHI…" at bounding box center [409, 209] width 711 height 370
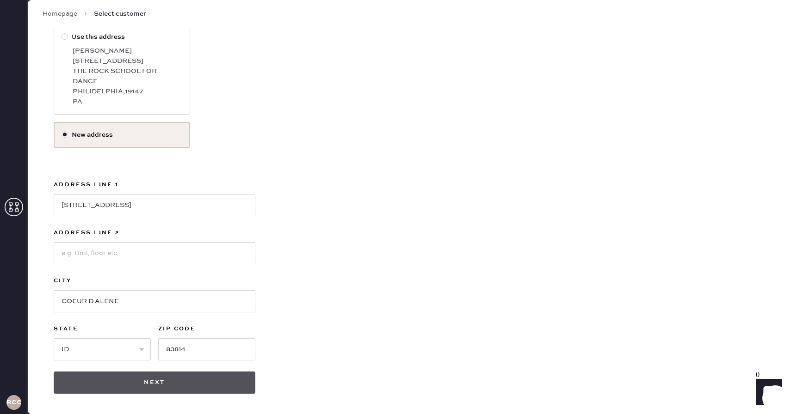
click at [173, 383] on button "Next" at bounding box center [155, 383] width 202 height 22
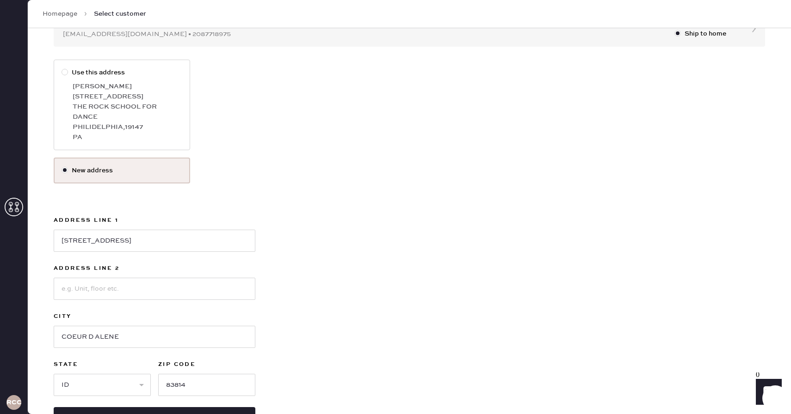
scroll to position [0, 0]
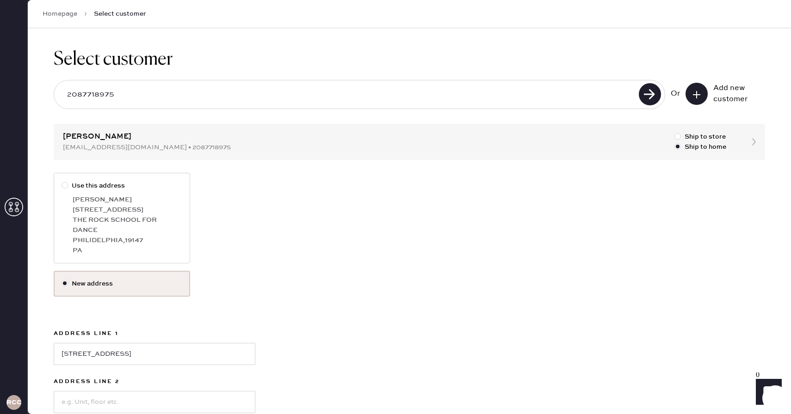
click at [700, 92] on icon at bounding box center [696, 94] width 9 height 9
select select "PA"
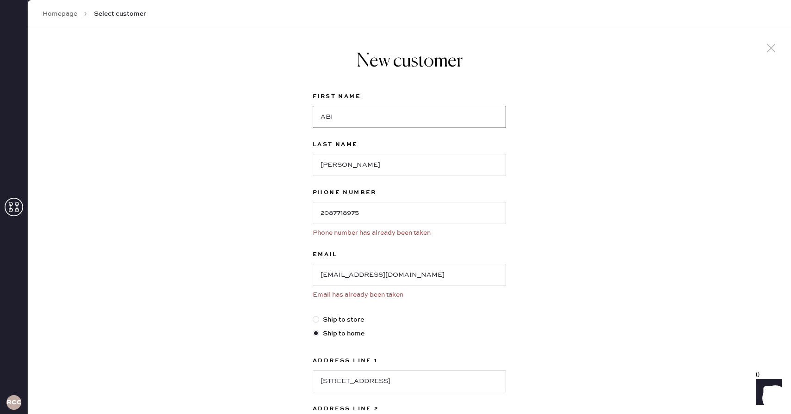
drag, startPoint x: 369, startPoint y: 122, endPoint x: 279, endPoint y: 121, distance: 90.2
click at [279, 121] on div "New customer First Name ABI Last Name SCOGGINS Phone Number 2087718975 Phone nu…" at bounding box center [409, 328] width 763 height 601
type input "MAREN"
drag, startPoint x: 371, startPoint y: 209, endPoint x: 280, endPoint y: 209, distance: 91.1
click at [280, 209] on div "New customer First Name MAREN Last Name SCOGGINS Phone Number 2087718975 Phone …" at bounding box center [409, 328] width 763 height 601
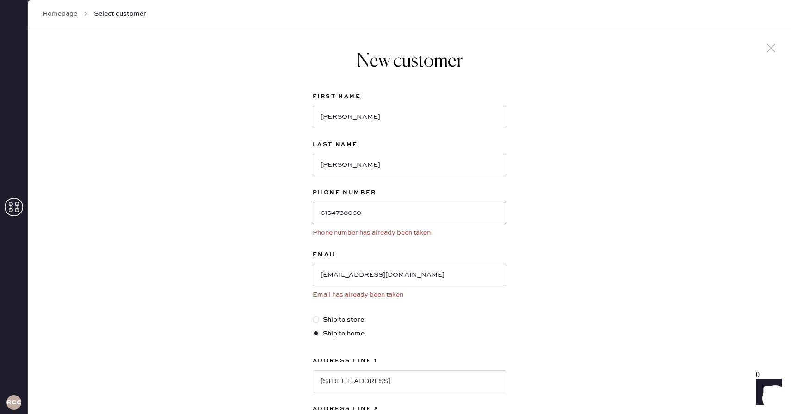
type input "6154738060"
drag, startPoint x: 466, startPoint y: 273, endPoint x: 283, endPoint y: 273, distance: 183.6
click at [283, 273] on div "New customer First Name MAREN Last Name SCOGGINS Phone Number 6154738060 Phone …" at bounding box center [409, 328] width 763 height 601
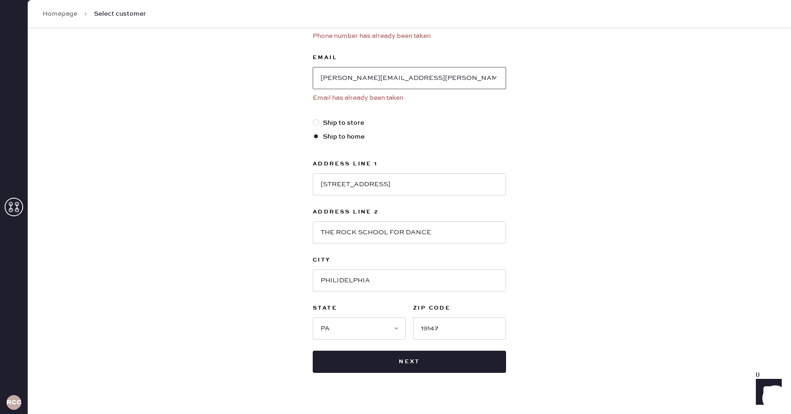
scroll to position [202, 0]
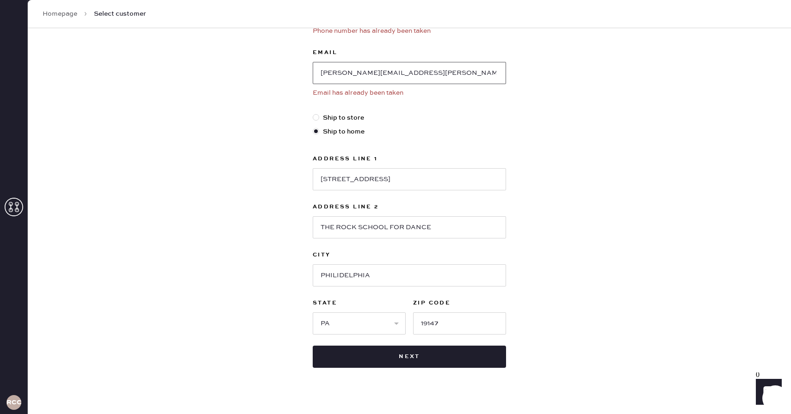
type input "MAREN.SCOGGINS@MAC.COM"
drag, startPoint x: 406, startPoint y: 182, endPoint x: 308, endPoint y: 178, distance: 99.0
click at [308, 178] on div "New customer First Name MAREN Last Name SCOGGINS Phone Number 6154738060 Phone …" at bounding box center [409, 108] width 208 height 564
type input "701 W GARDEN AVE"
type input "C"
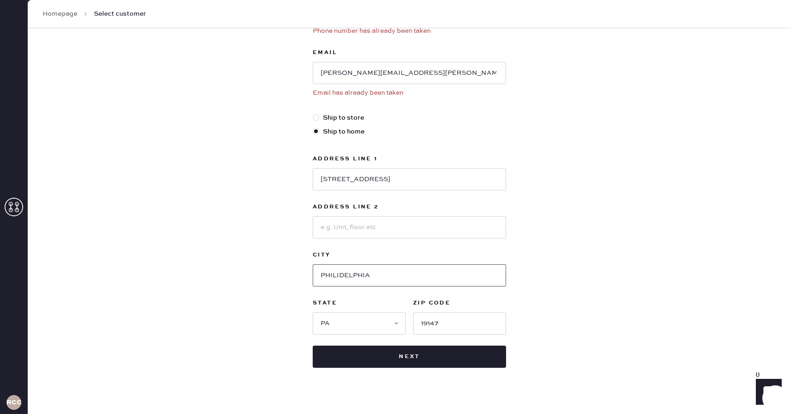
drag, startPoint x: 384, startPoint y: 275, endPoint x: 260, endPoint y: 276, distance: 123.5
click at [260, 276] on div "New customer First Name MAREN Last Name SCOGGINS Phone Number 6154738060 Phone …" at bounding box center [409, 126] width 763 height 601
type input "COEUR D ALENE"
click at [383, 344] on div "First Name MAREN Last Name SCOGGINS Phone Number 6154738060 Phone number has al…" at bounding box center [409, 128] width 193 height 479
click at [376, 336] on div "First Name MAREN Last Name SCOGGINS Phone Number 6154738060 Phone number has al…" at bounding box center [409, 128] width 193 height 479
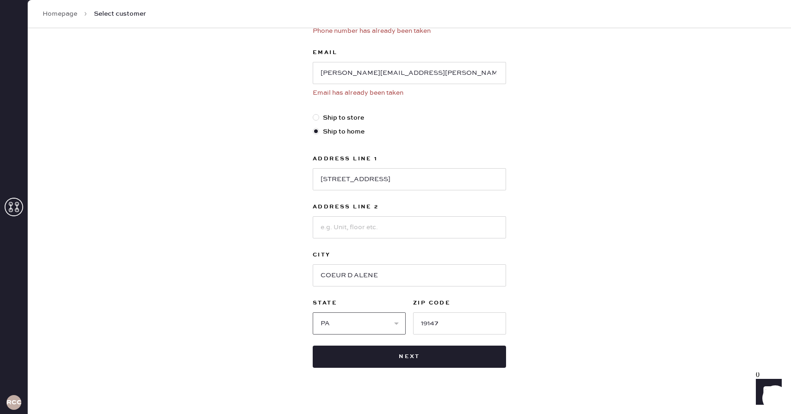
click at [374, 322] on select "Select AK AL AR AZ CA CO CT [GEOGRAPHIC_DATA] DE FL [GEOGRAPHIC_DATA] HI [GEOGR…" at bounding box center [359, 324] width 93 height 22
select select "ID"
click at [313, 313] on select "Select AK AL AR AZ CA CO CT [GEOGRAPHIC_DATA] DE FL [GEOGRAPHIC_DATA] HI [GEOGR…" at bounding box center [359, 324] width 93 height 22
drag, startPoint x: 456, startPoint y: 327, endPoint x: 403, endPoint y: 326, distance: 52.3
click at [403, 326] on div "State Select AK AL AR AZ CA CO CT DC DE FL GA HI IA ID IL IN KS KY LA MA MD ME …" at bounding box center [409, 316] width 193 height 37
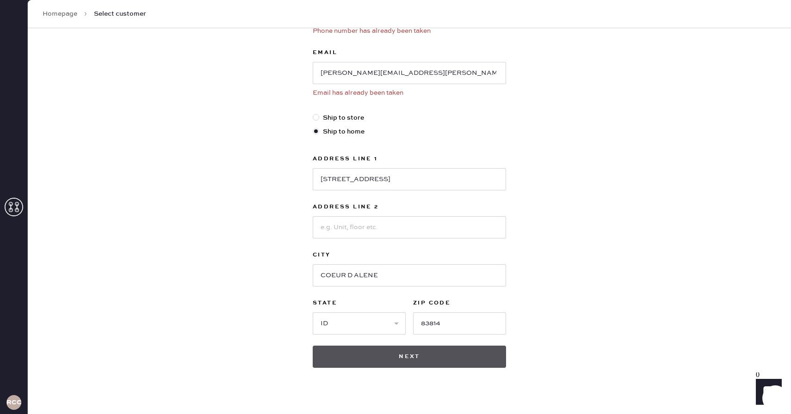
click at [430, 364] on button "Next" at bounding box center [409, 357] width 193 height 22
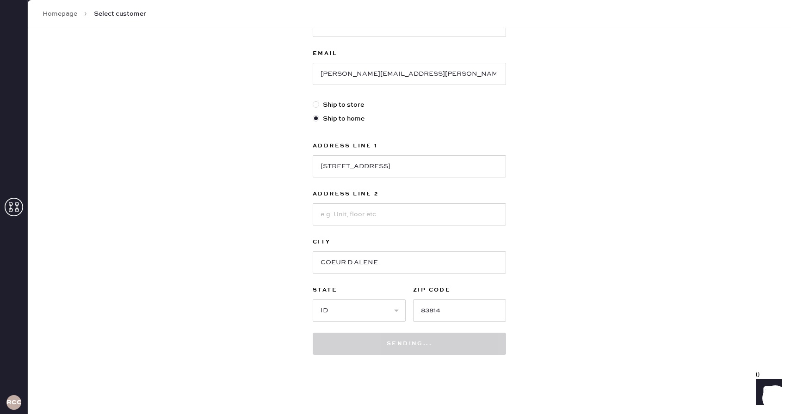
scroll to position [187, 0]
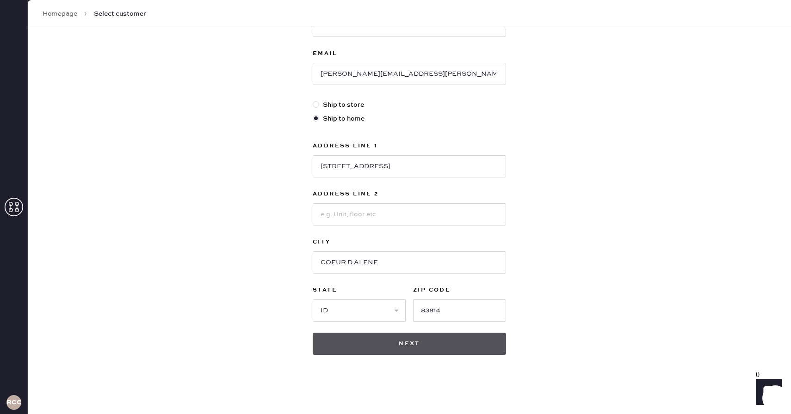
click at [404, 348] on button "Next" at bounding box center [409, 344] width 193 height 22
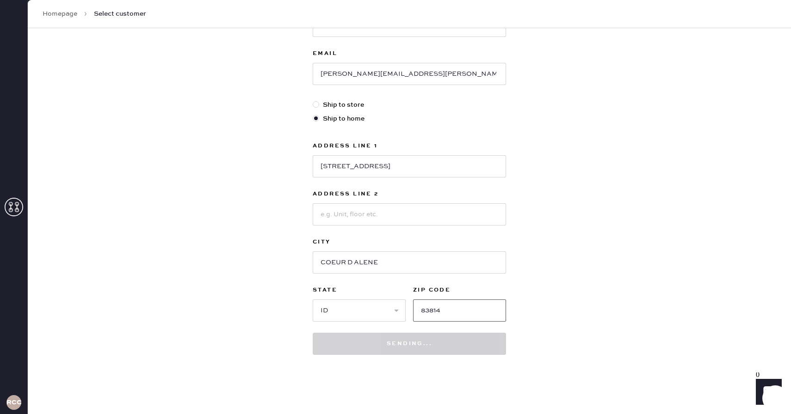
click at [442, 315] on input "83814" at bounding box center [459, 311] width 93 height 22
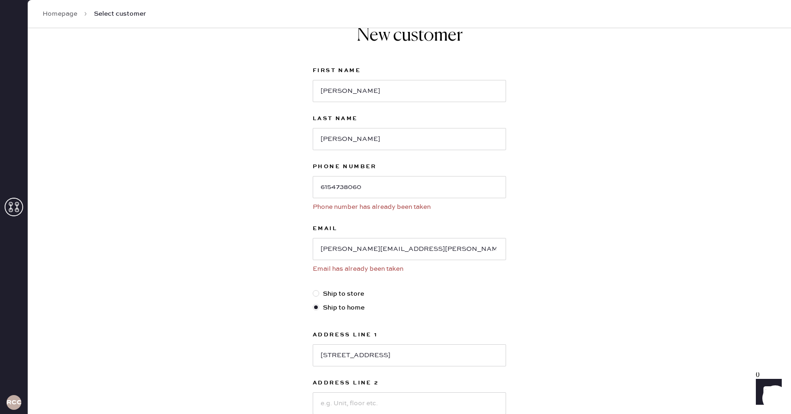
scroll to position [0, 0]
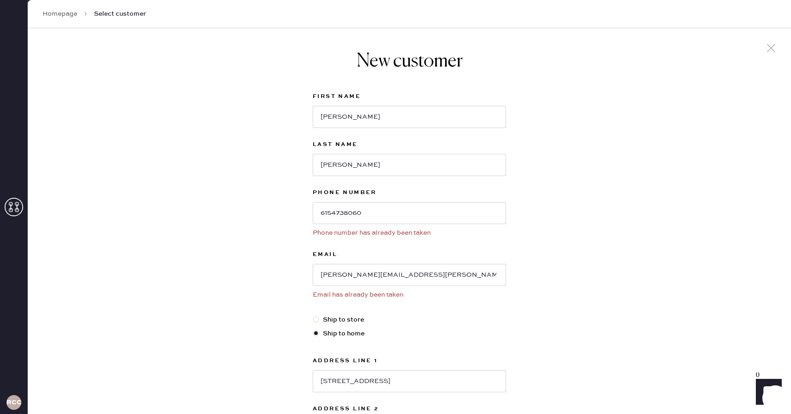
type input "83814"
drag, startPoint x: 378, startPoint y: 209, endPoint x: 315, endPoint y: 209, distance: 62.4
click at [315, 209] on input "6154738060" at bounding box center [409, 213] width 193 height 22
click at [773, 50] on icon at bounding box center [771, 48] width 14 height 14
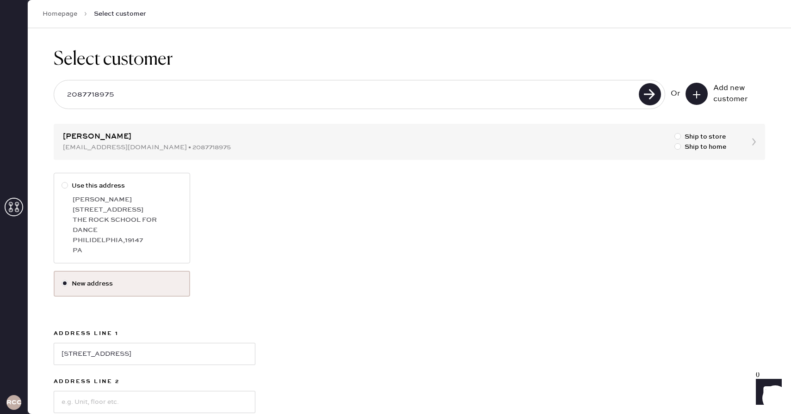
click at [594, 94] on input "2087718975" at bounding box center [348, 94] width 576 height 21
type input "2"
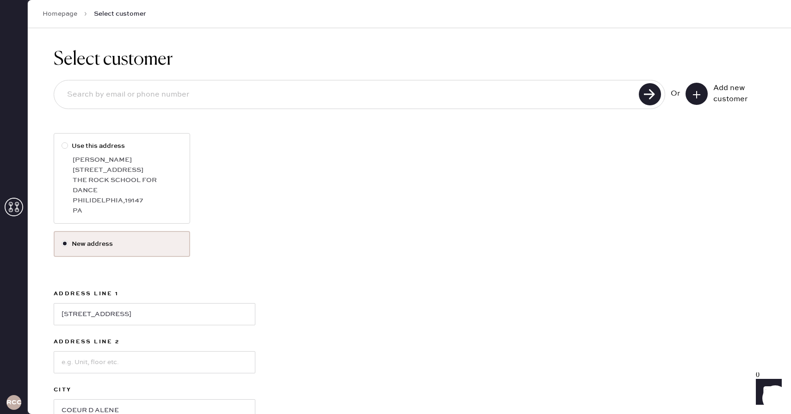
paste input "6154738060"
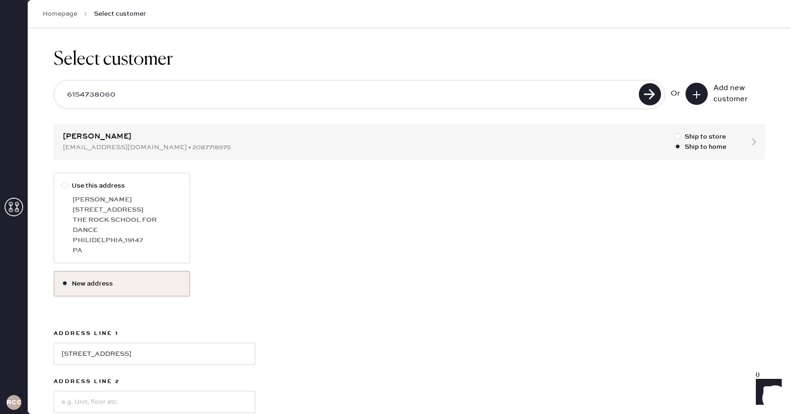
type input "6154738060"
select select "ID"
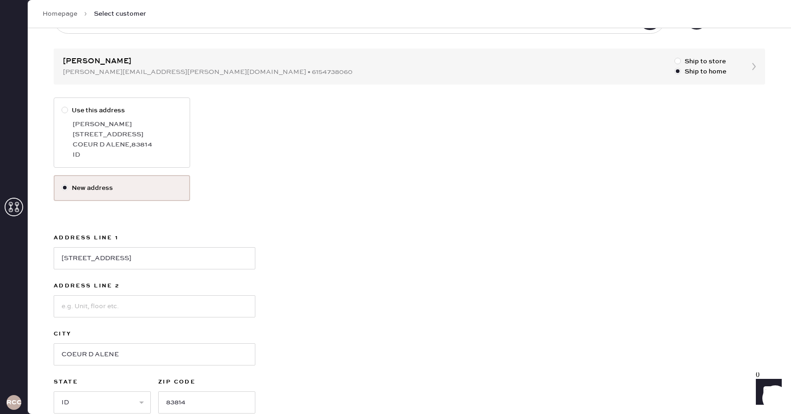
scroll to position [78, 0]
click at [110, 126] on div "MAREN SCOGGINS" at bounding box center [128, 122] width 110 height 10
click at [62, 104] on input "Use this address" at bounding box center [62, 103] width 0 height 0
radio input "true"
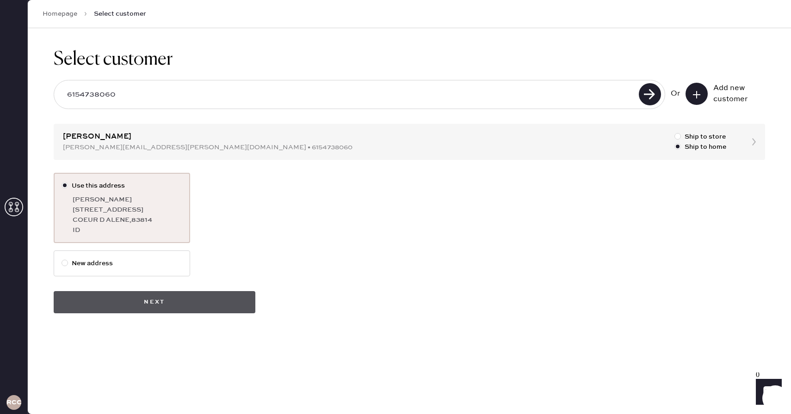
click at [170, 302] on button "Next" at bounding box center [155, 302] width 202 height 22
